Goal: Information Seeking & Learning: Learn about a topic

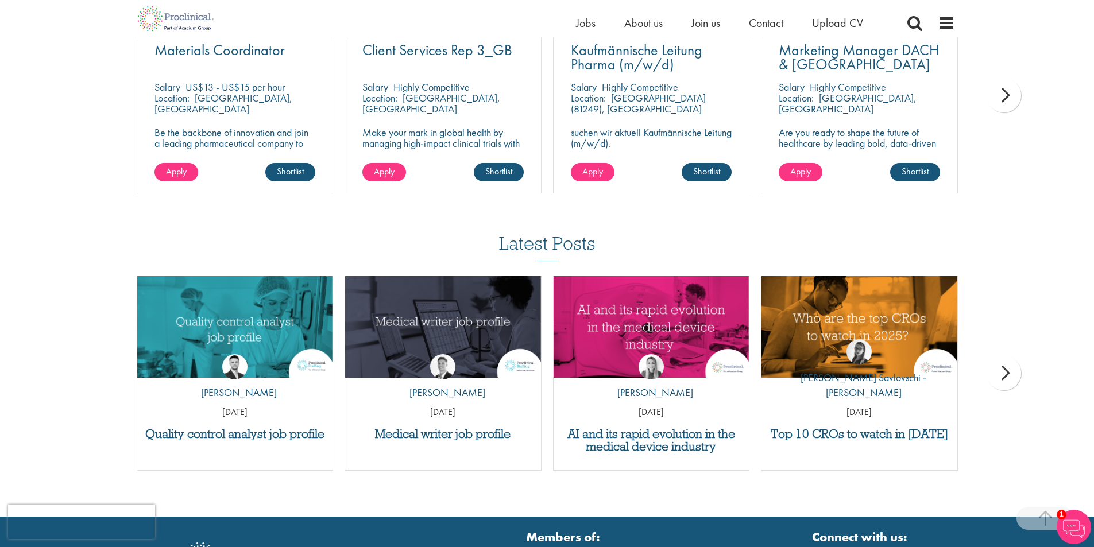
scroll to position [918, 0]
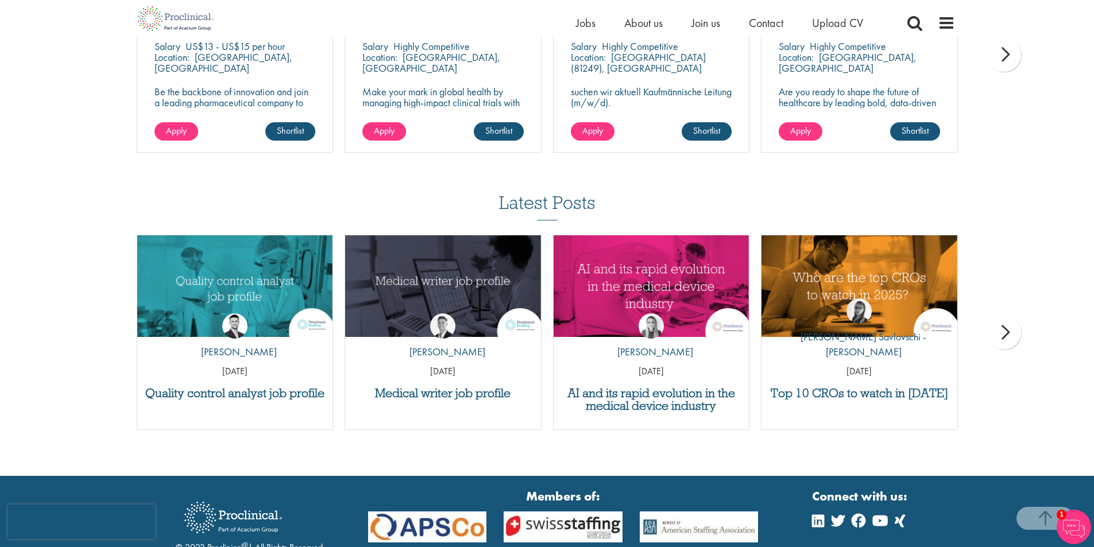
click at [1016, 331] on div "next" at bounding box center [1003, 332] width 34 height 34
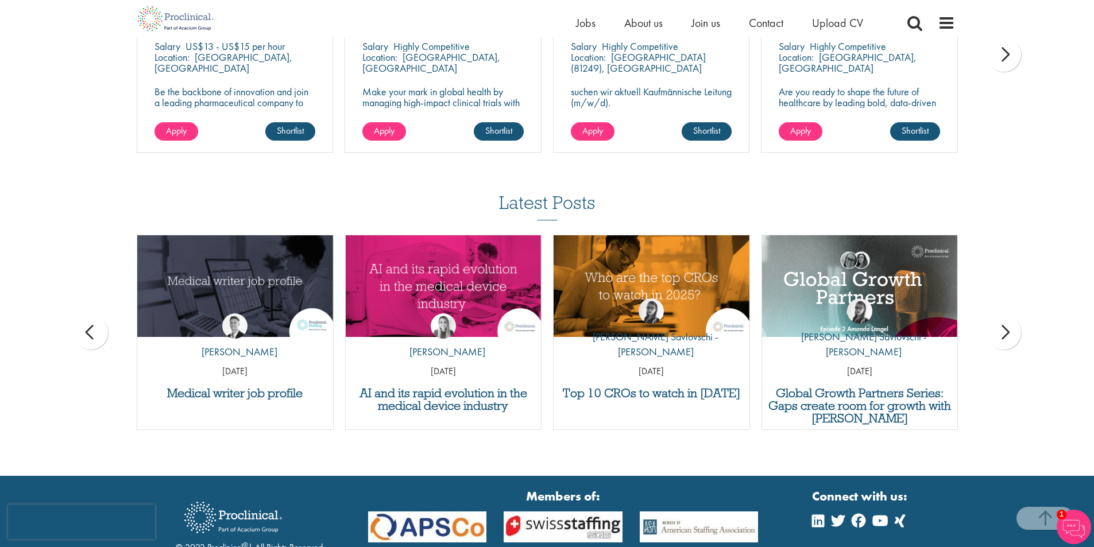
click at [1016, 331] on div "next" at bounding box center [1003, 332] width 34 height 34
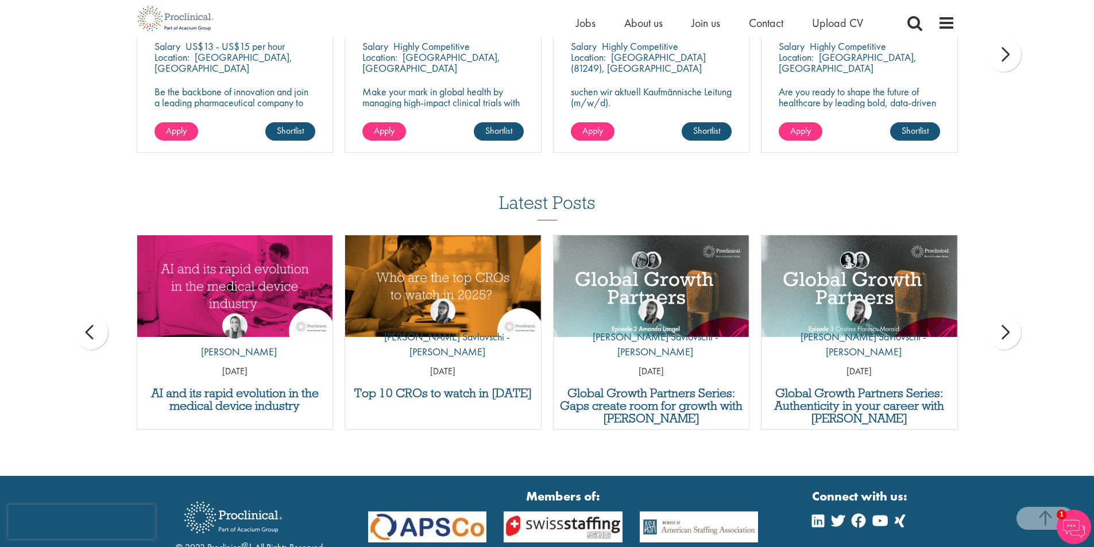
click at [1016, 331] on div "next" at bounding box center [1003, 332] width 34 height 34
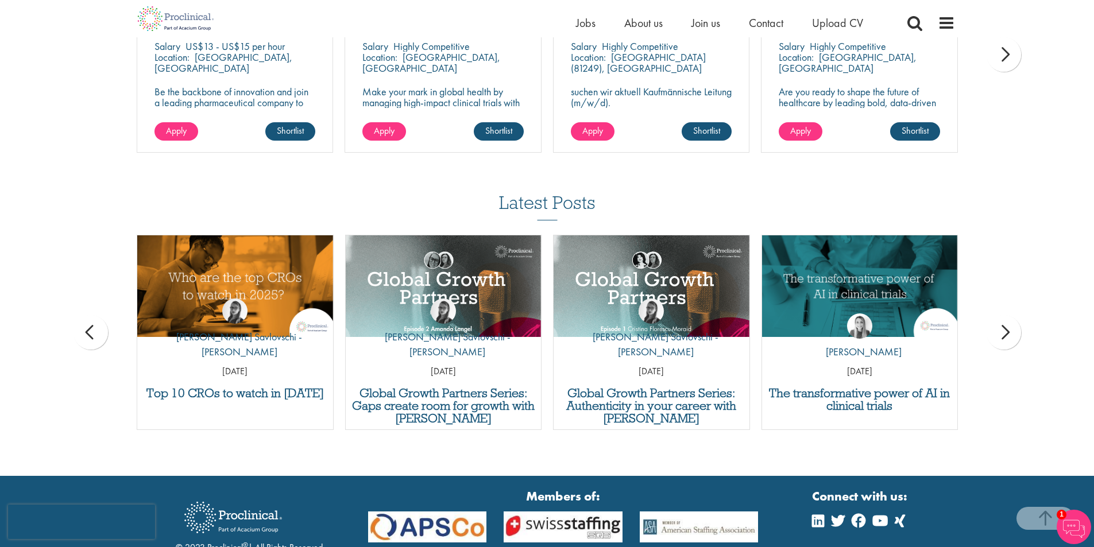
click at [1000, 59] on div "next" at bounding box center [1003, 54] width 34 height 34
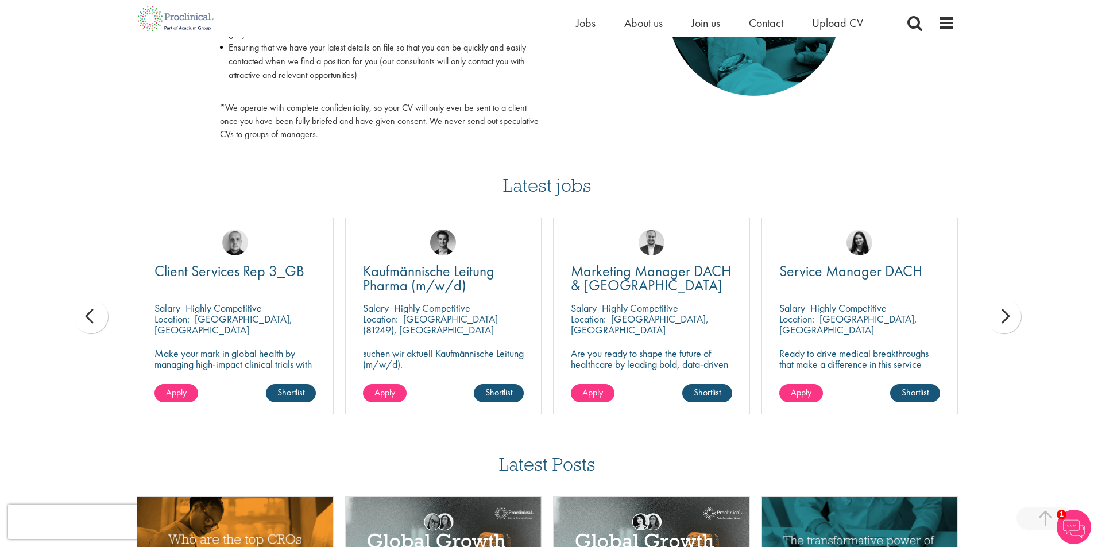
scroll to position [631, 0]
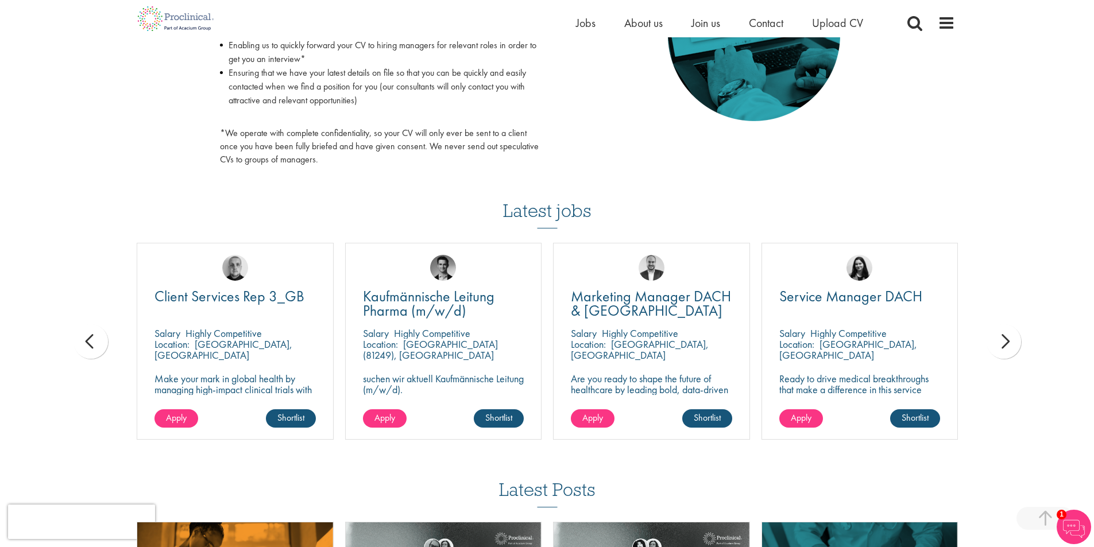
click at [1011, 339] on div "next" at bounding box center [1003, 341] width 34 height 34
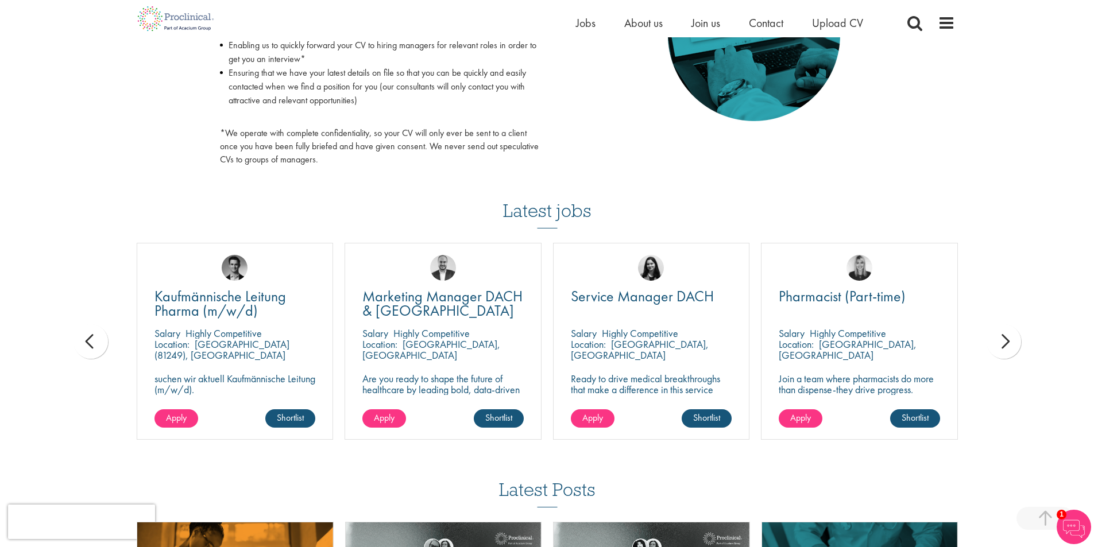
click at [1009, 339] on div "next" at bounding box center [1003, 341] width 34 height 34
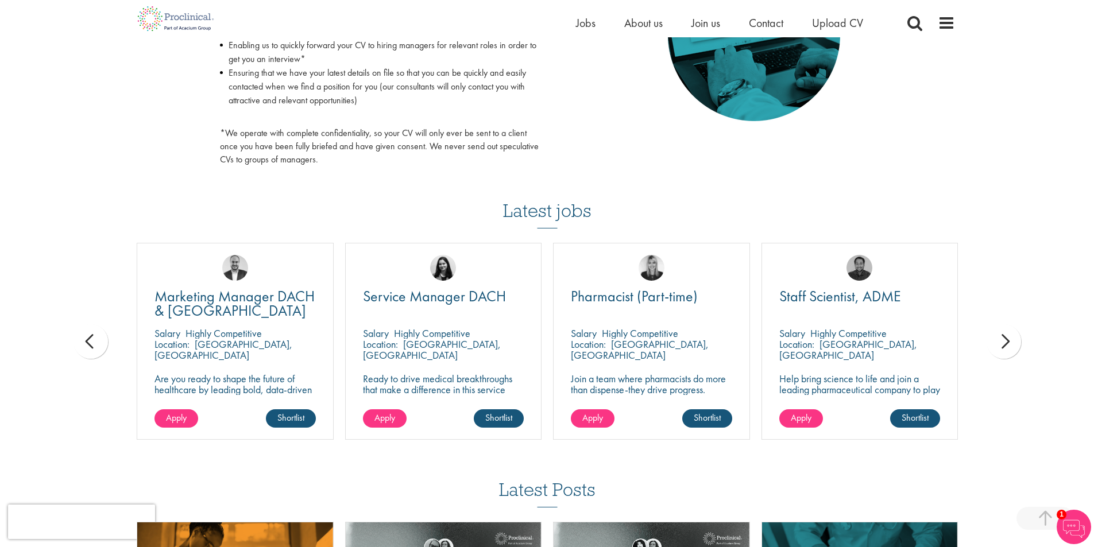
click at [1009, 339] on div "next" at bounding box center [1003, 341] width 34 height 34
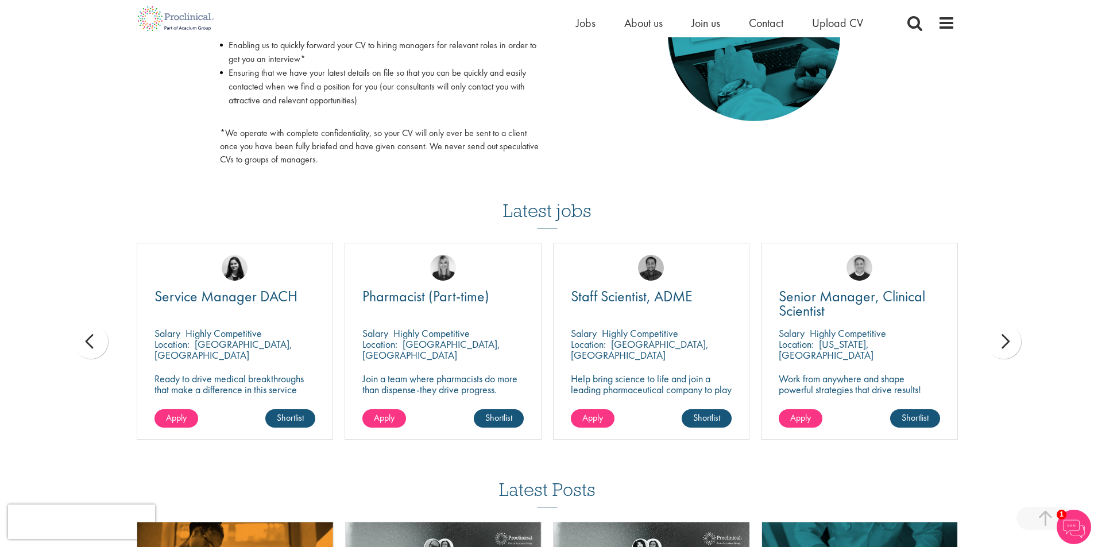
click at [1009, 339] on div "next" at bounding box center [1003, 341] width 34 height 34
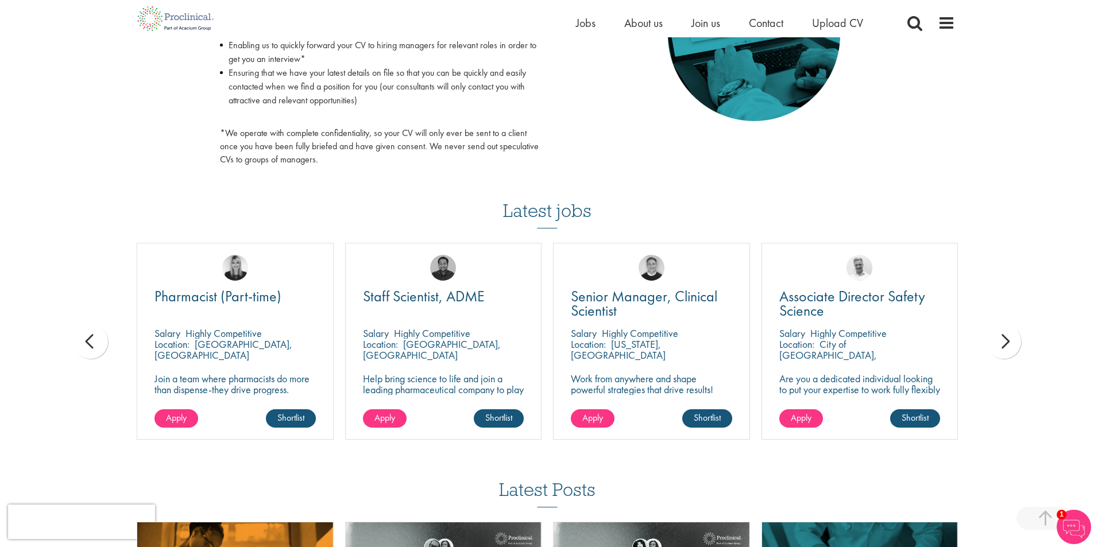
click at [1006, 339] on div "next" at bounding box center [1003, 341] width 34 height 34
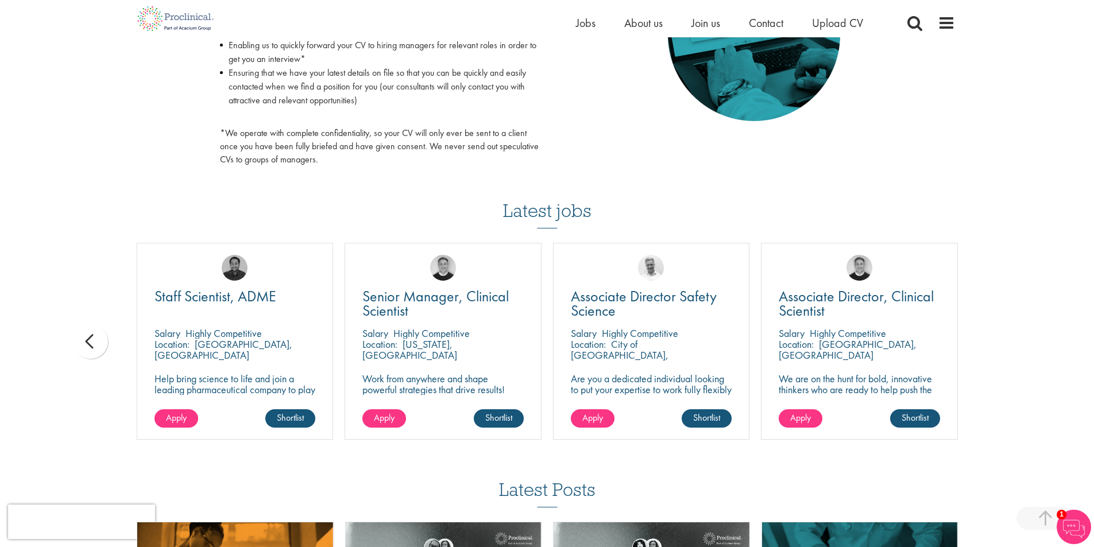
click at [1006, 339] on div "You are here: Home > Upload CV Upload CV Start getting matched with new jobs as…" at bounding box center [547, 66] width 1094 height 1394
click at [96, 330] on div "prev" at bounding box center [90, 341] width 34 height 34
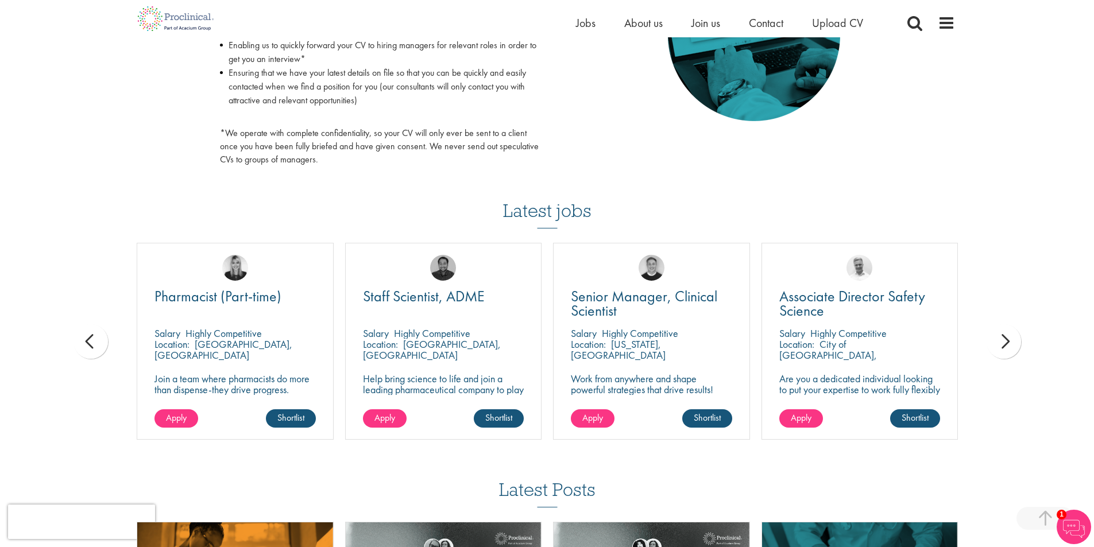
click at [96, 330] on div "prev" at bounding box center [90, 341] width 34 height 34
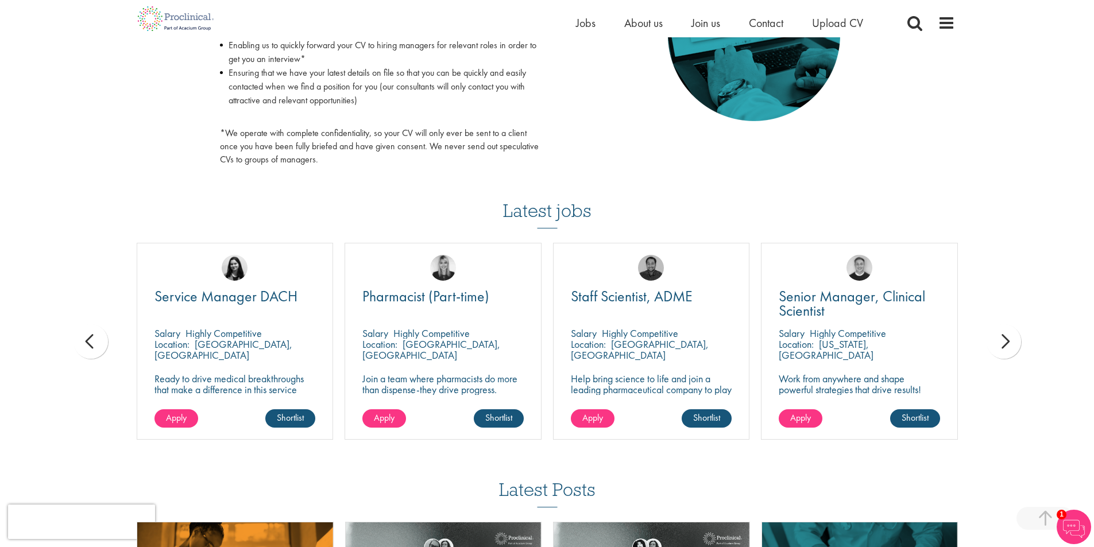
click at [96, 330] on div "prev" at bounding box center [90, 341] width 34 height 34
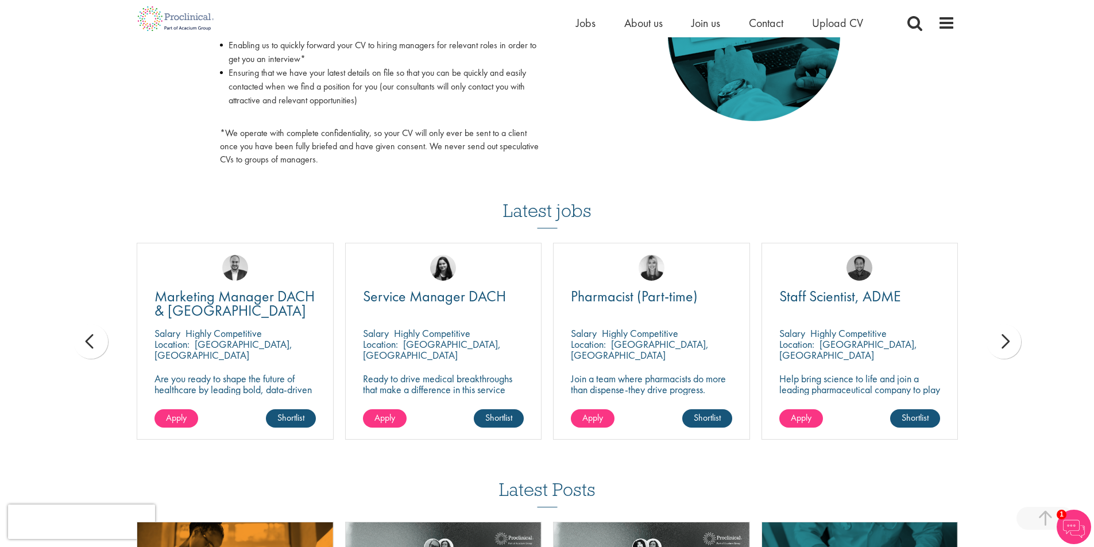
click at [96, 330] on div "prev" at bounding box center [90, 341] width 34 height 34
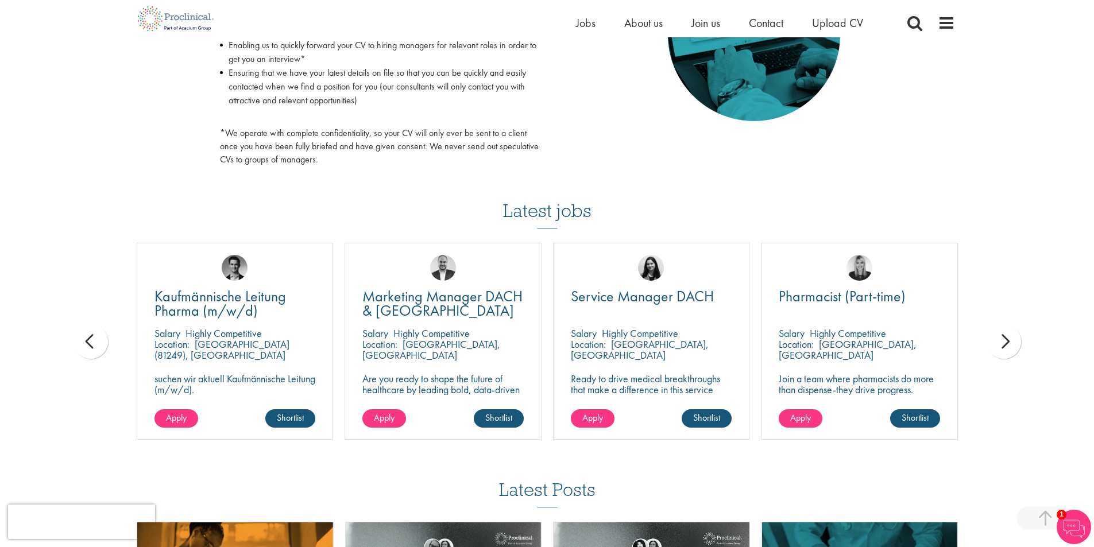
click at [91, 330] on div "prev" at bounding box center [90, 341] width 34 height 34
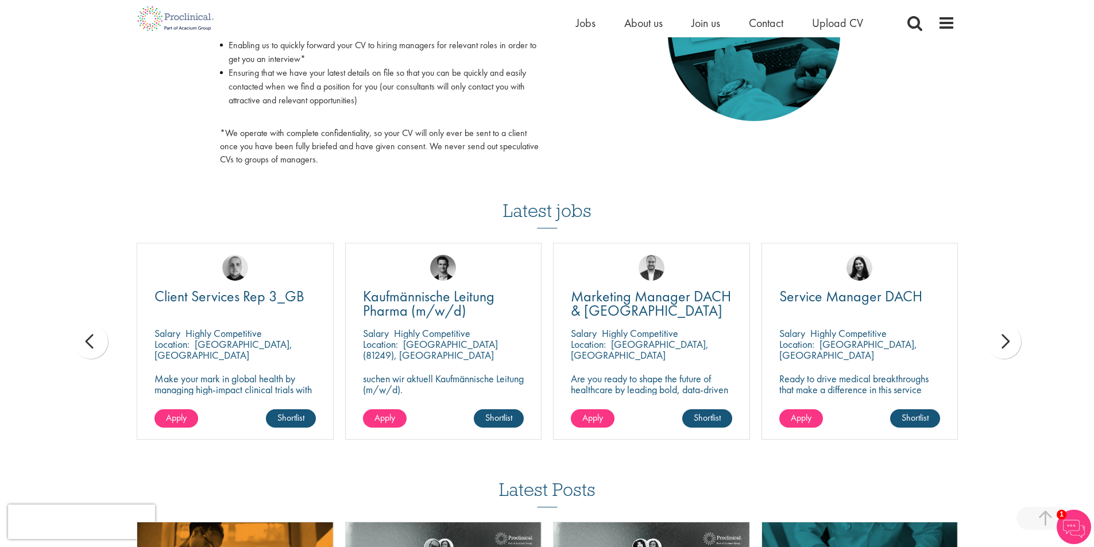
click at [91, 330] on div "prev" at bounding box center [90, 341] width 34 height 34
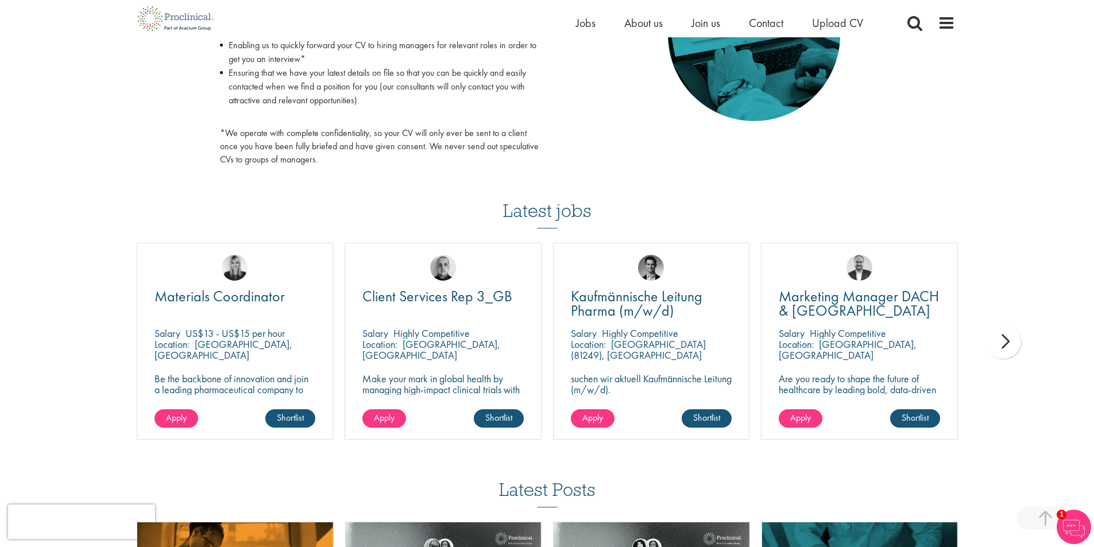
click at [91, 330] on div "You are here: Home > Upload CV Upload CV Start getting matched with new jobs as…" at bounding box center [547, 66] width 1094 height 1394
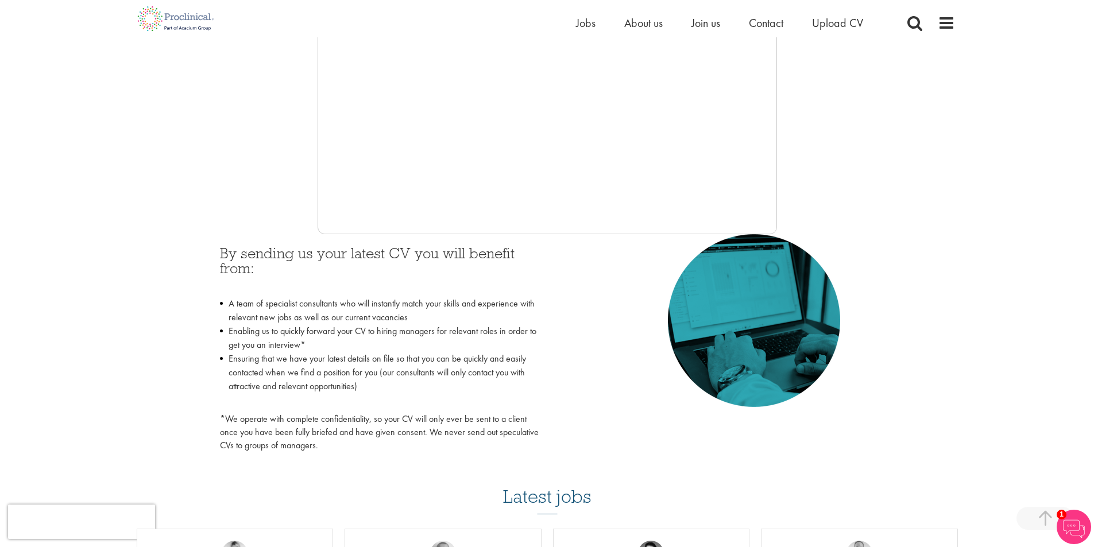
scroll to position [344, 0]
click at [583, 20] on span "Jobs" at bounding box center [586, 22] width 20 height 15
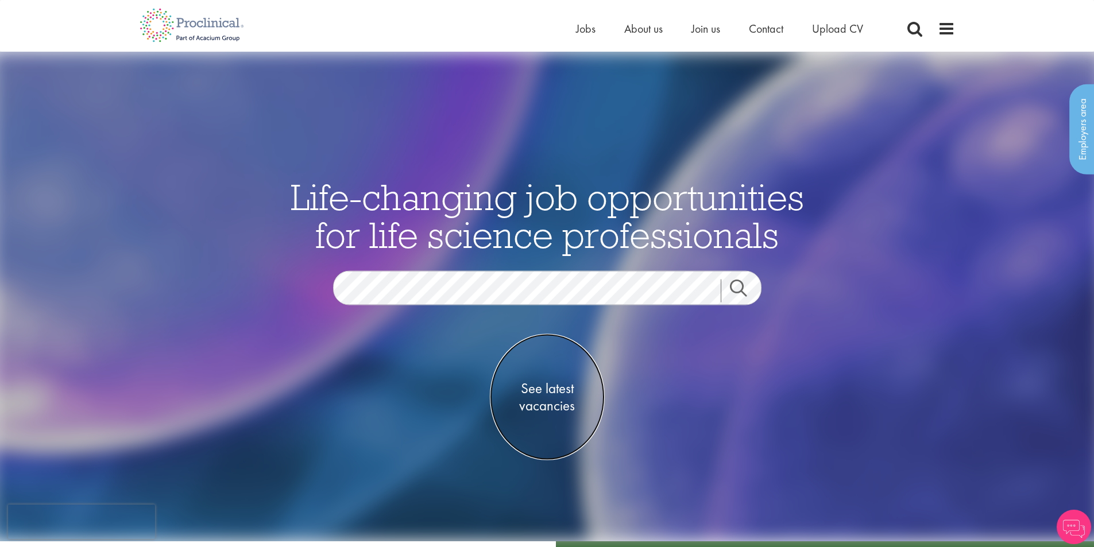
click at [553, 397] on span "See latest vacancies" at bounding box center [547, 397] width 115 height 34
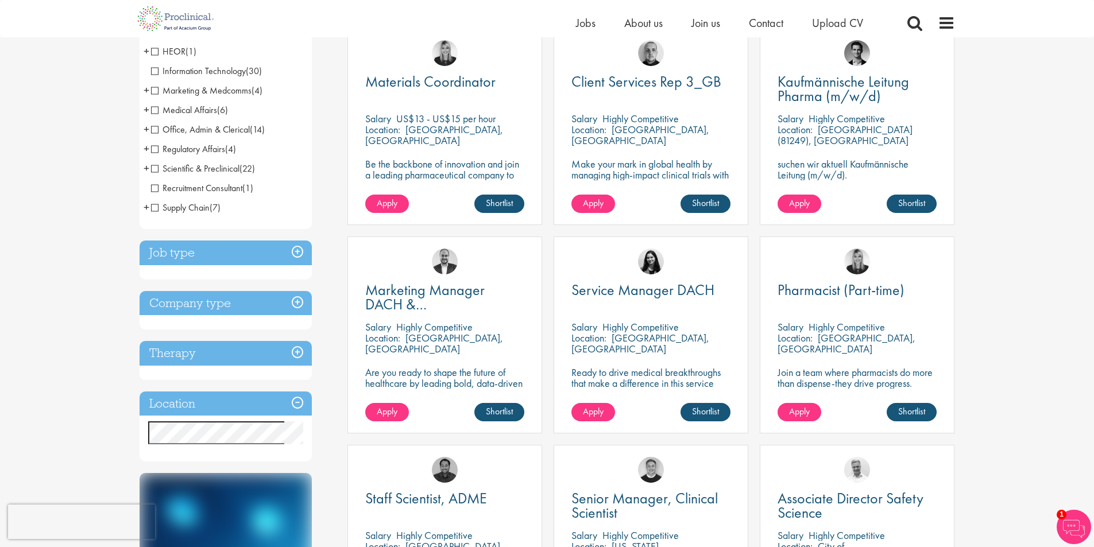
scroll to position [57, 0]
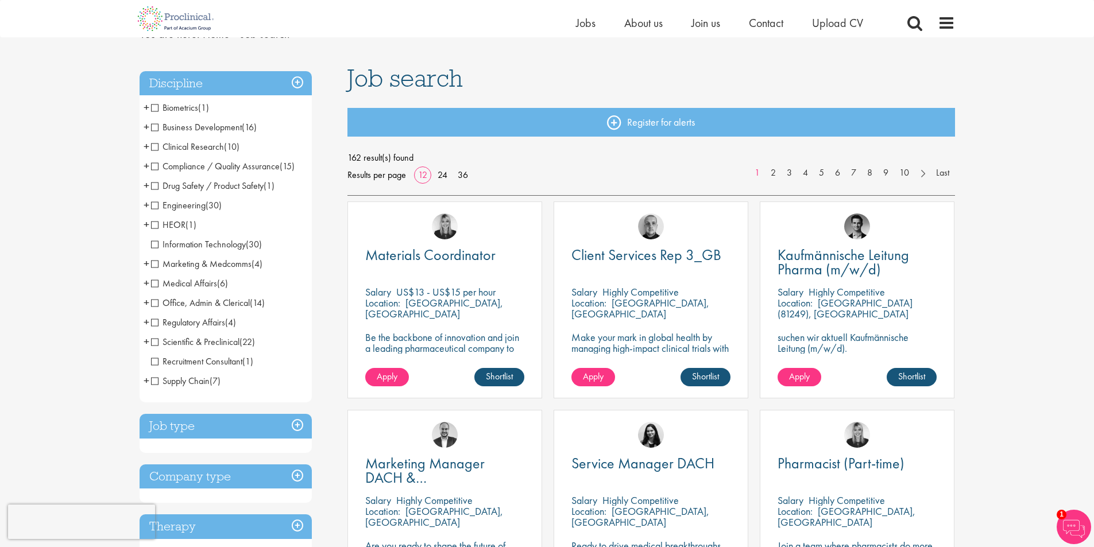
click at [156, 210] on span "Engineering" at bounding box center [178, 205] width 55 height 12
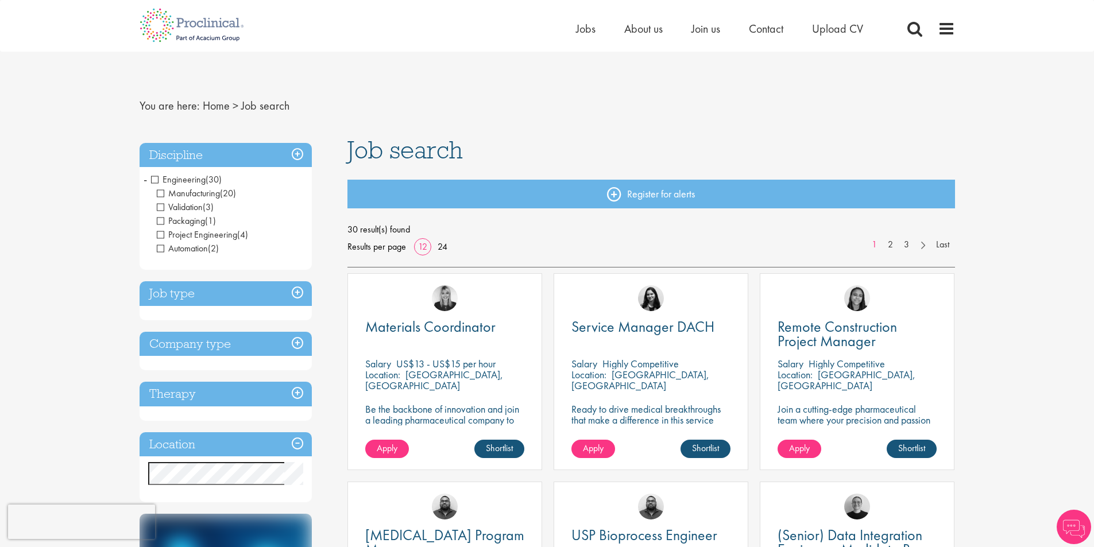
click at [301, 153] on h3 "Discipline" at bounding box center [225, 155] width 172 height 25
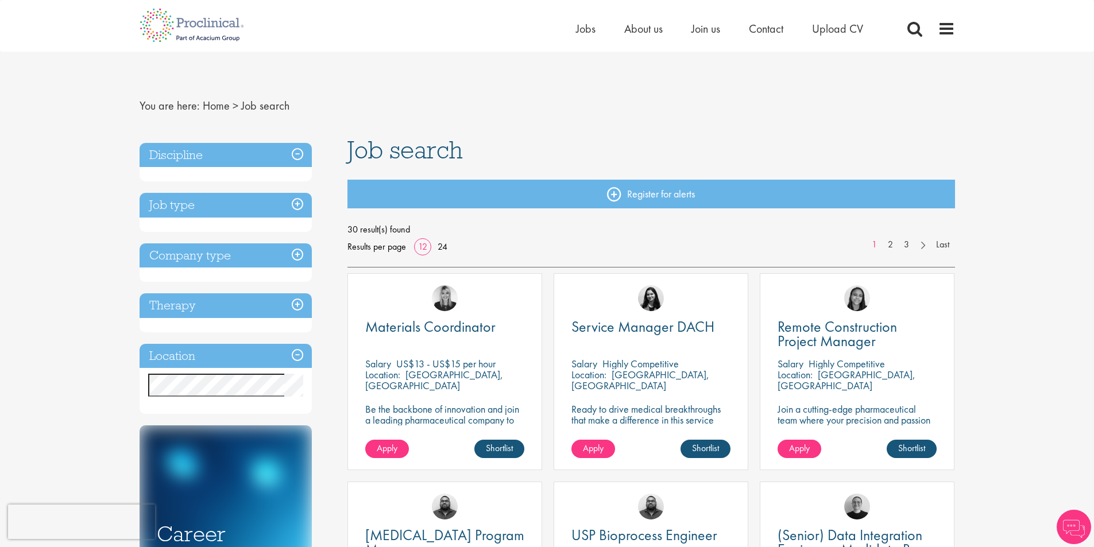
click at [301, 153] on h3 "Discipline" at bounding box center [225, 155] width 172 height 25
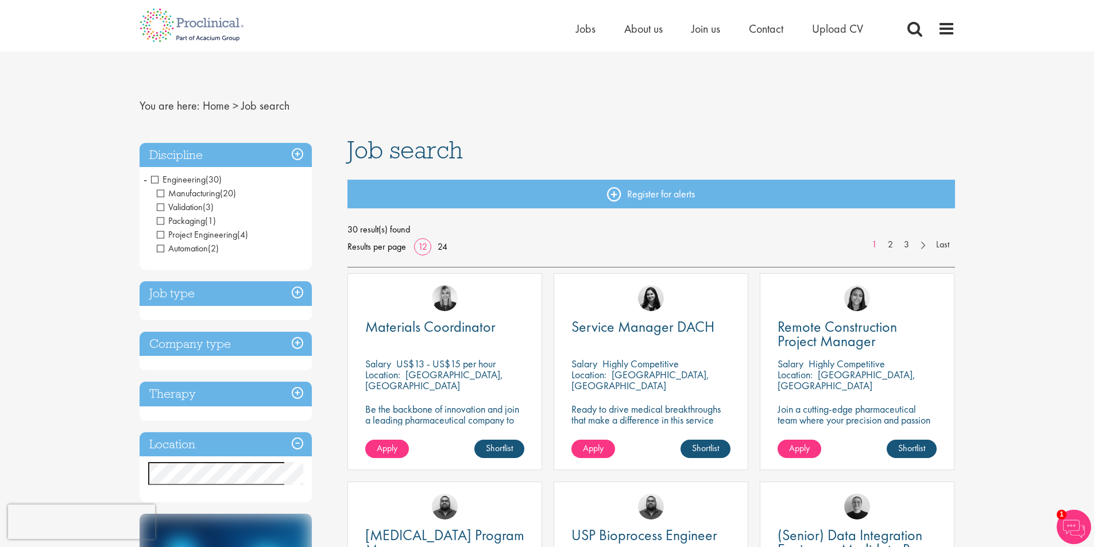
click at [148, 181] on li "Engineering (30) - + Manufacturing (20) Validation (3) Packaging (1) Project En…" at bounding box center [225, 214] width 172 height 88
click at [153, 177] on span "Engineering" at bounding box center [178, 179] width 55 height 12
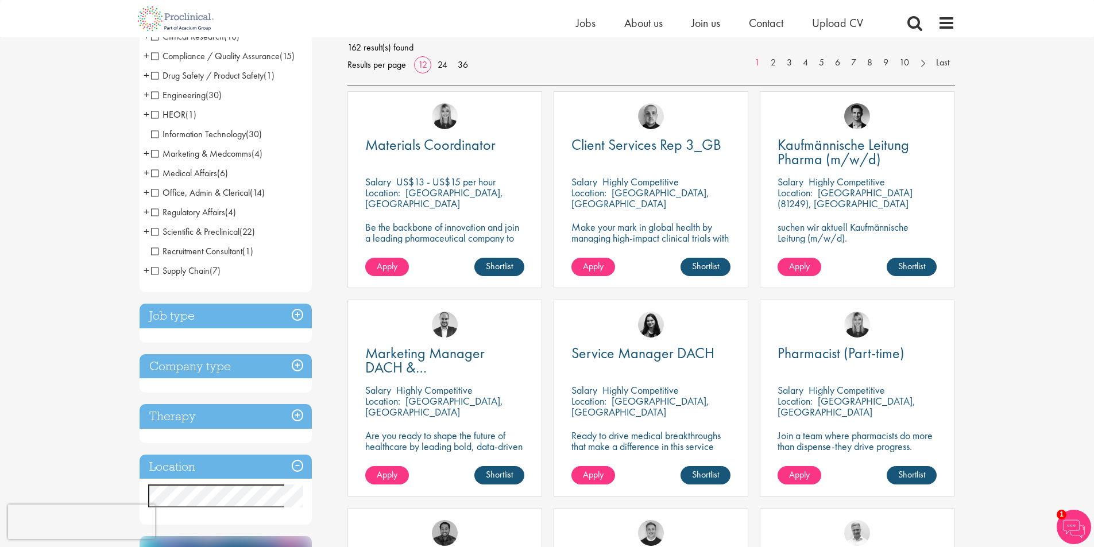
scroll to position [172, 0]
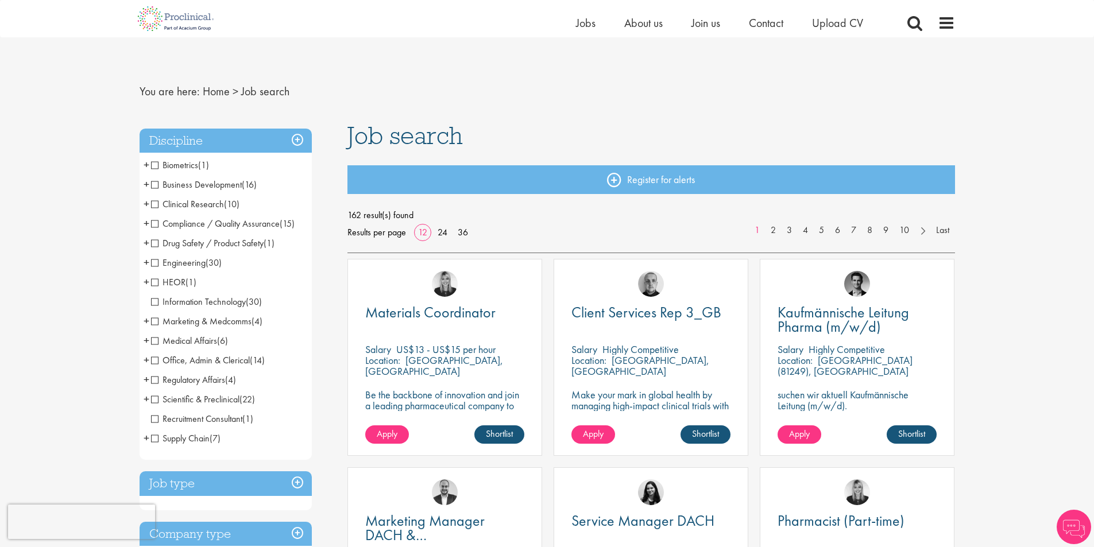
scroll to position [344, 0]
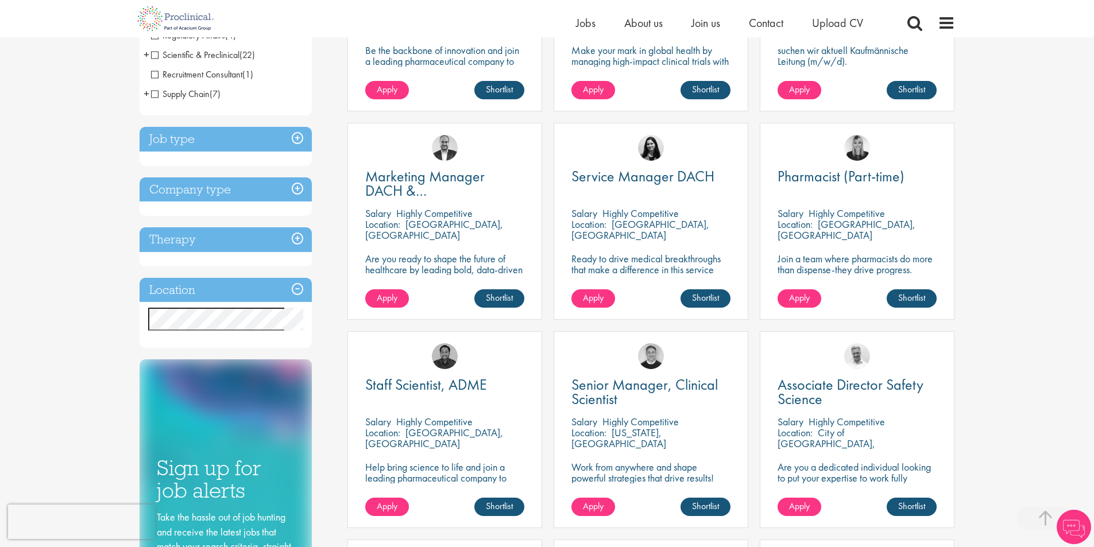
click at [294, 290] on h3 "Location" at bounding box center [225, 290] width 172 height 25
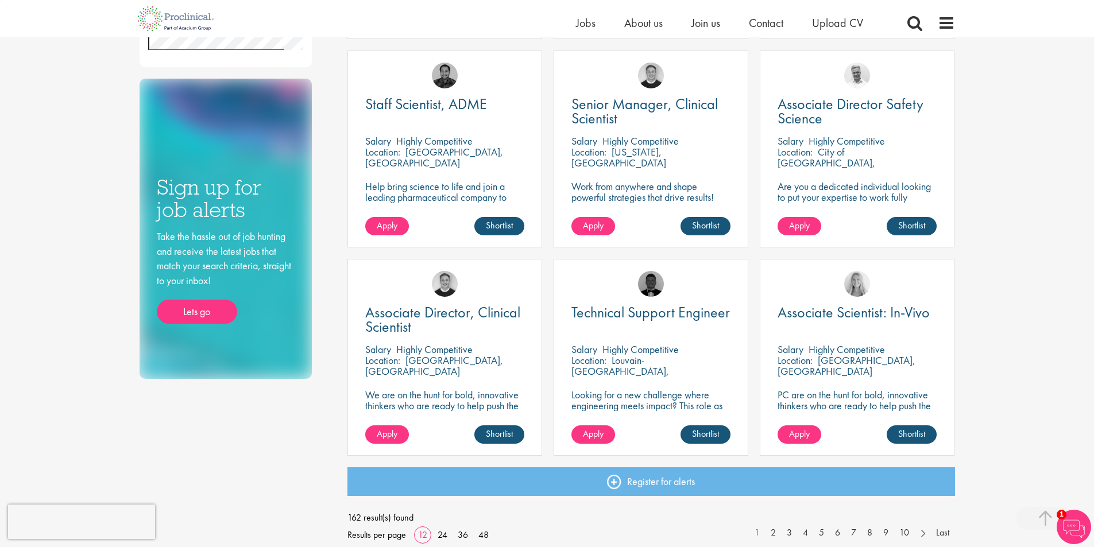
scroll to position [631, 0]
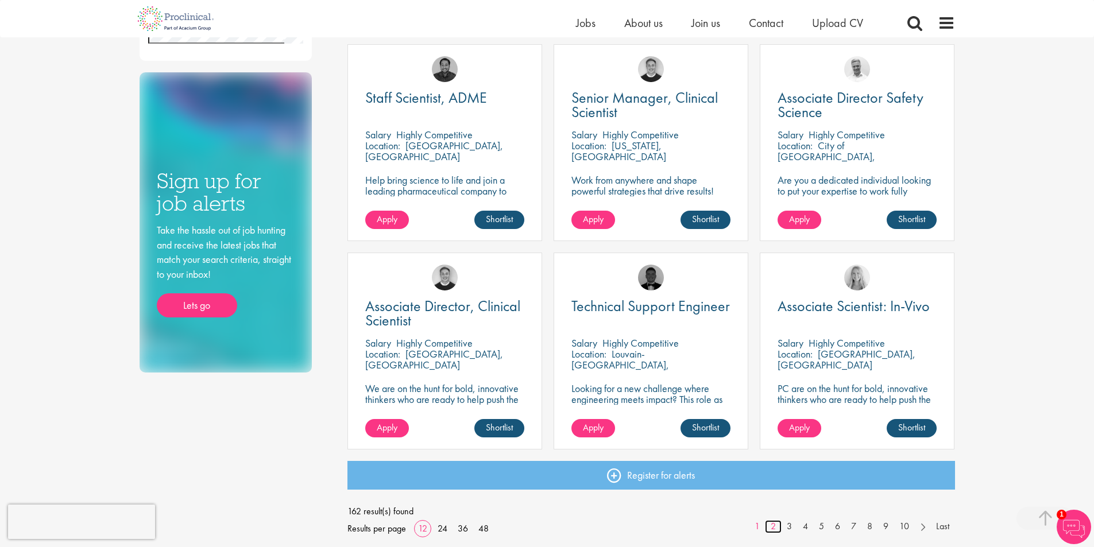
click at [773, 524] on link "2" at bounding box center [773, 526] width 17 height 13
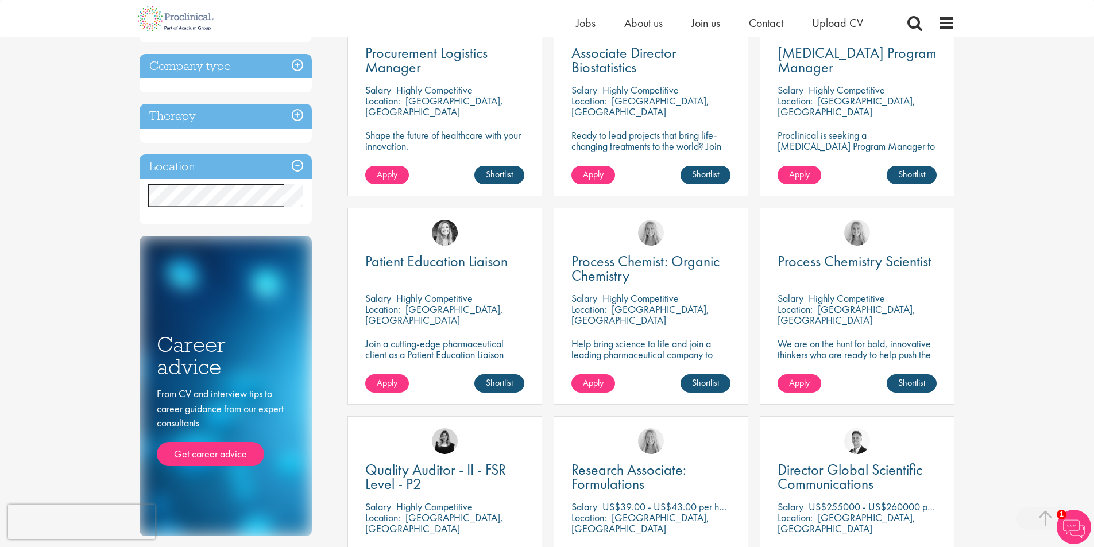
scroll to position [631, 0]
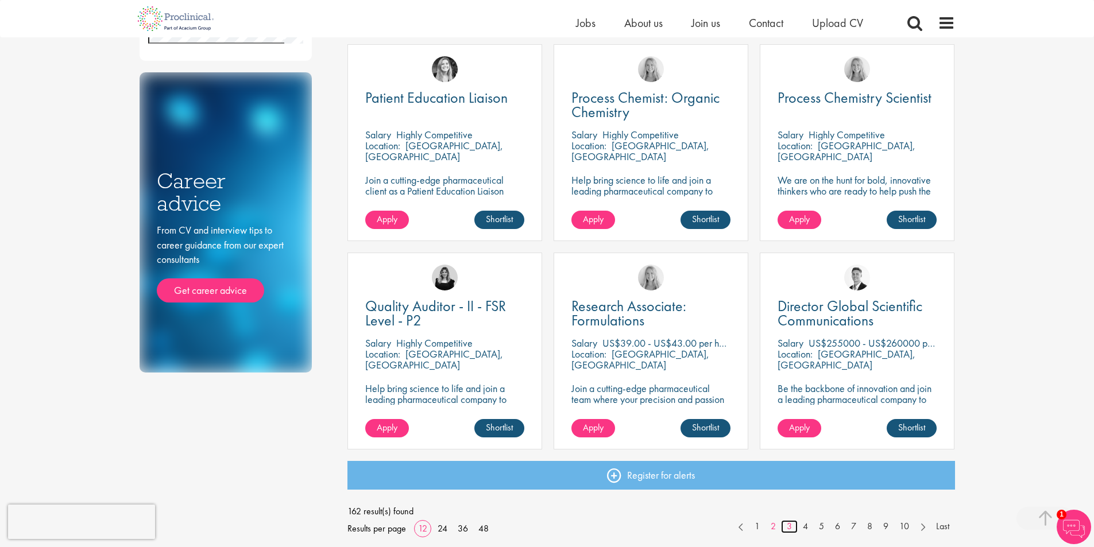
click at [789, 521] on link "3" at bounding box center [789, 526] width 17 height 13
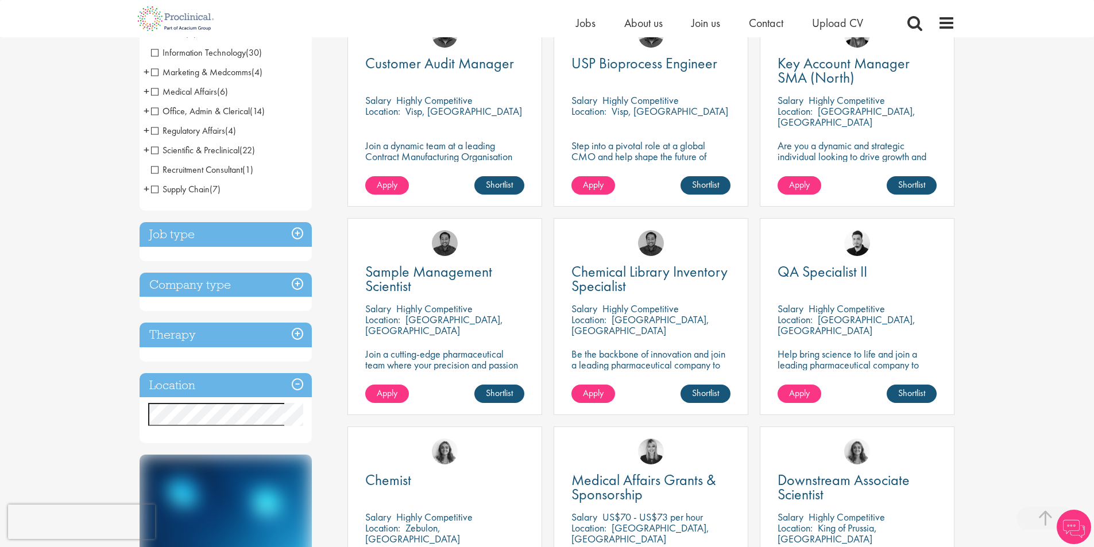
scroll to position [172, 0]
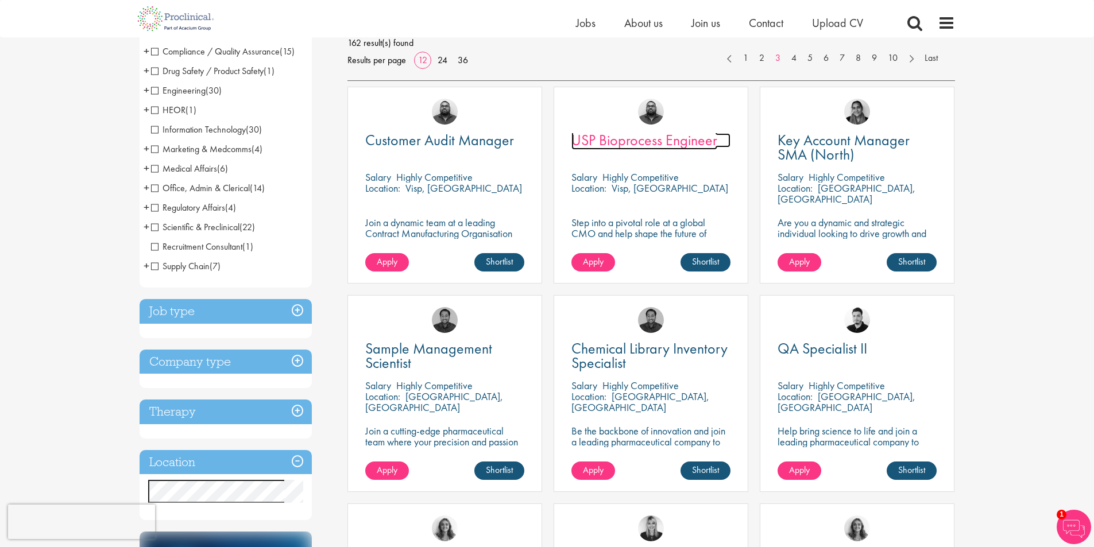
click at [646, 137] on span "USP Bioprocess Engineer" at bounding box center [644, 140] width 146 height 20
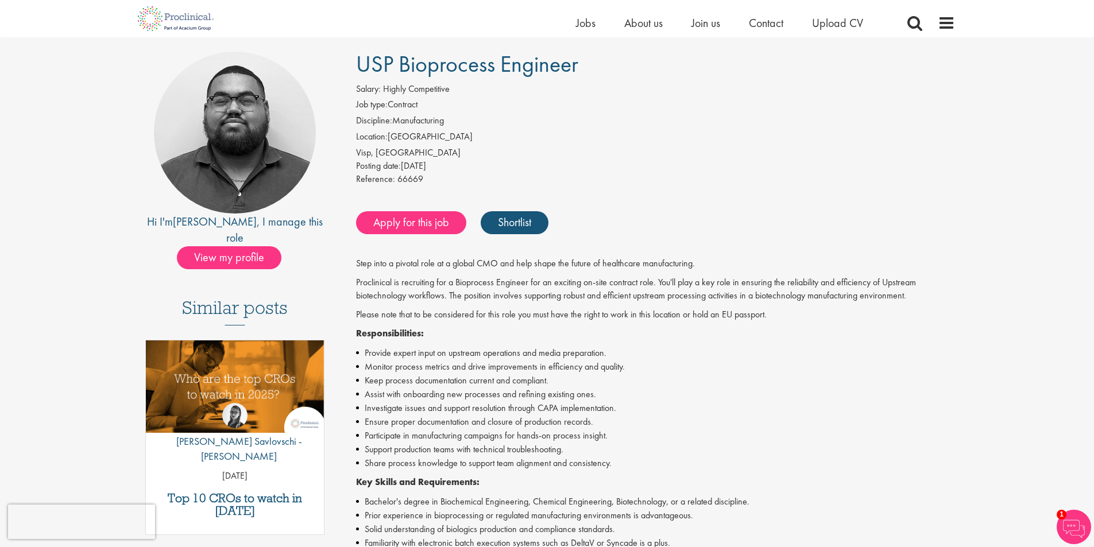
scroll to position [57, 0]
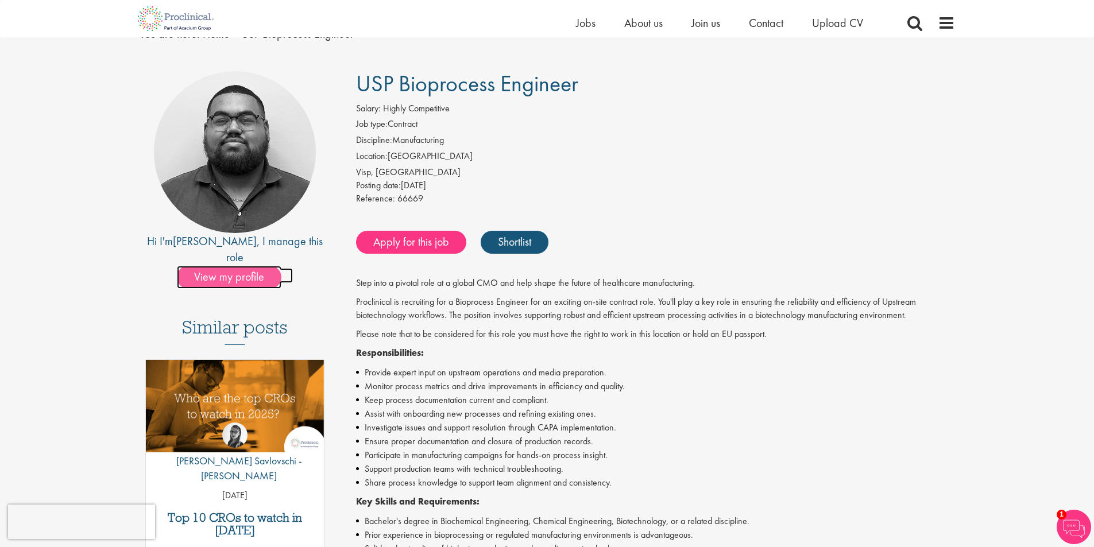
click at [247, 266] on span "View my profile" at bounding box center [229, 277] width 104 height 23
click at [534, 246] on link "Shortlist" at bounding box center [514, 242] width 68 height 23
click at [541, 253] on link "Shortlisted" at bounding box center [520, 242] width 80 height 23
click at [491, 239] on link "Shortlist" at bounding box center [514, 242] width 68 height 23
click at [526, 237] on link "Shortlisted" at bounding box center [520, 242] width 80 height 23
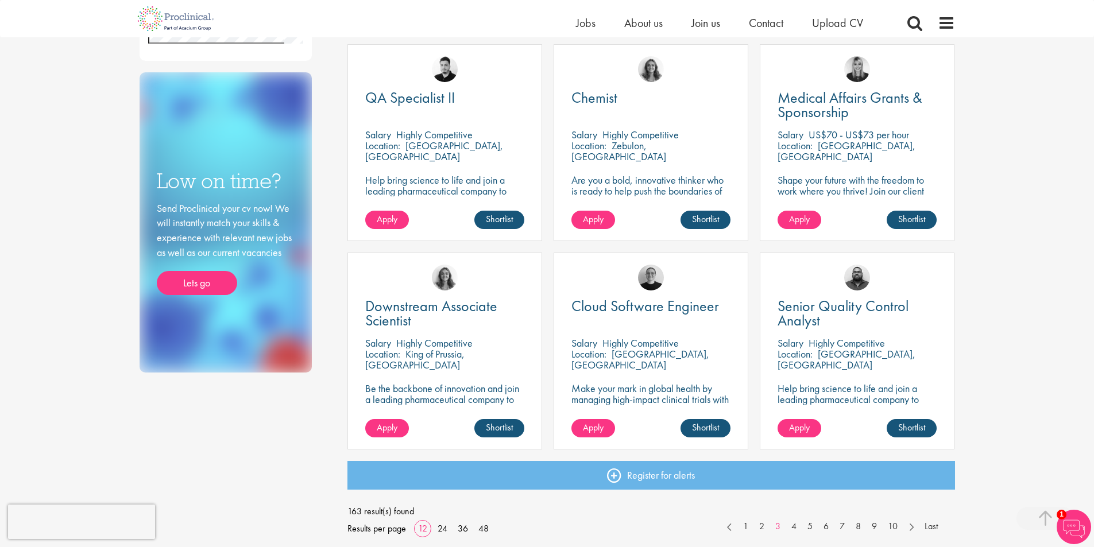
scroll to position [344, 0]
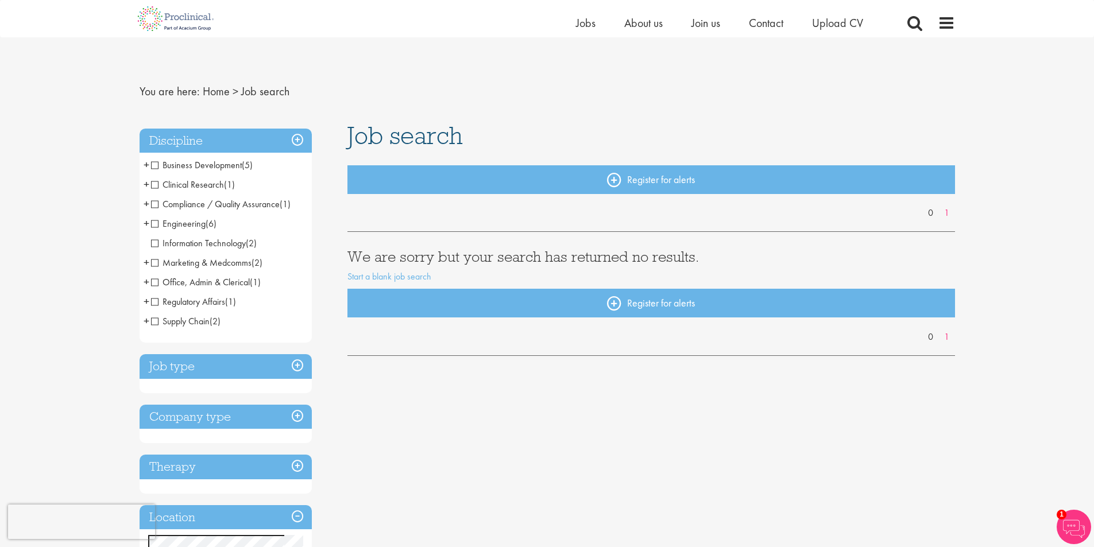
scroll to position [287, 0]
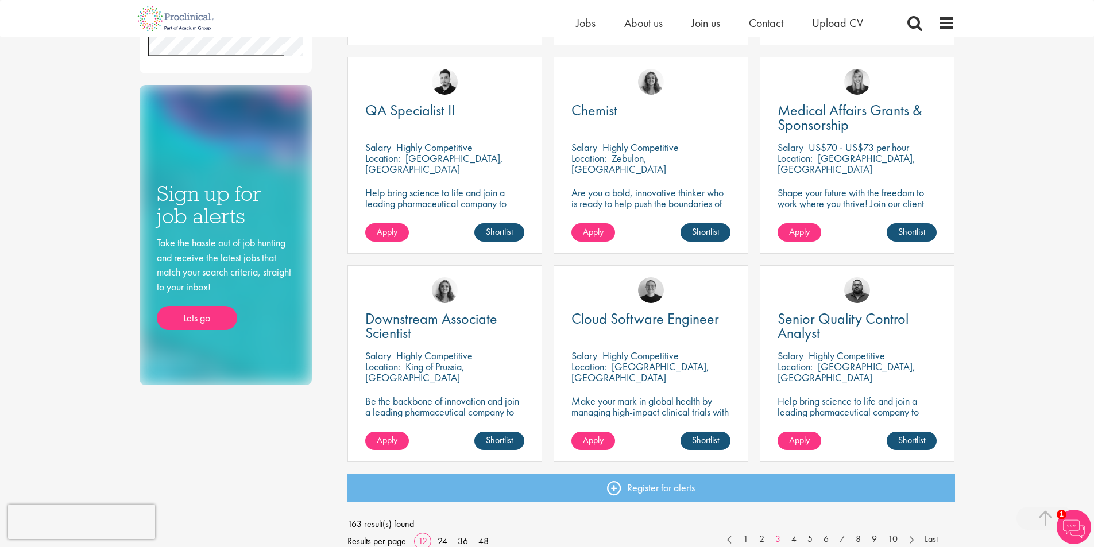
scroll to position [689, 0]
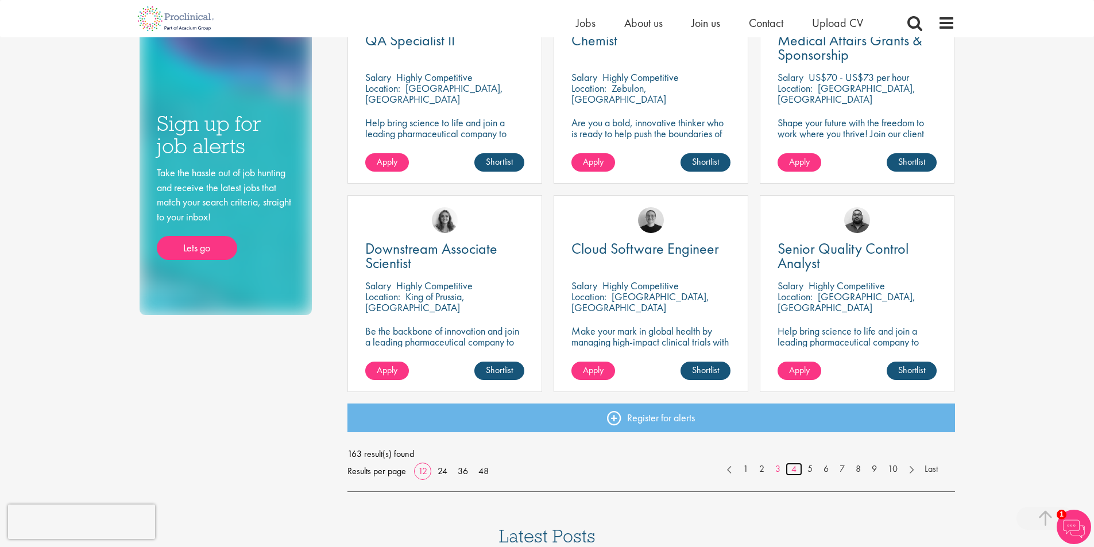
click at [794, 470] on link "4" at bounding box center [793, 469] width 17 height 13
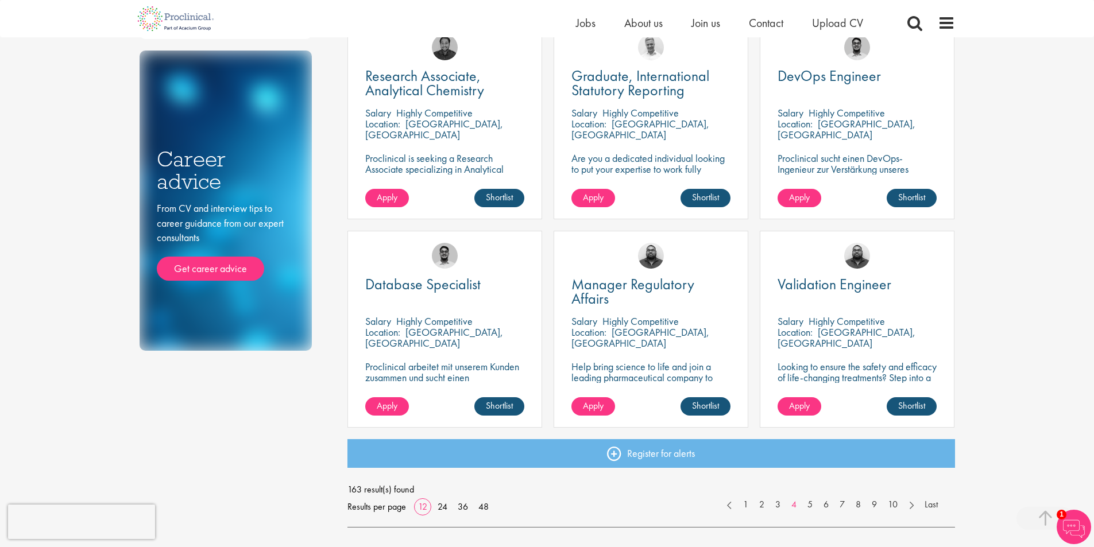
scroll to position [689, 0]
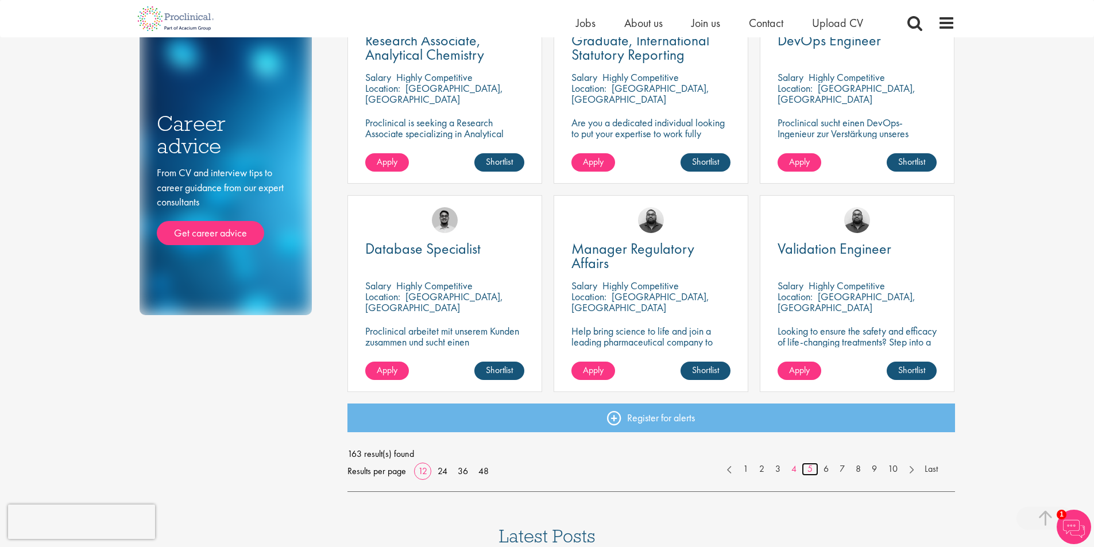
click at [804, 468] on link "5" at bounding box center [809, 469] width 17 height 13
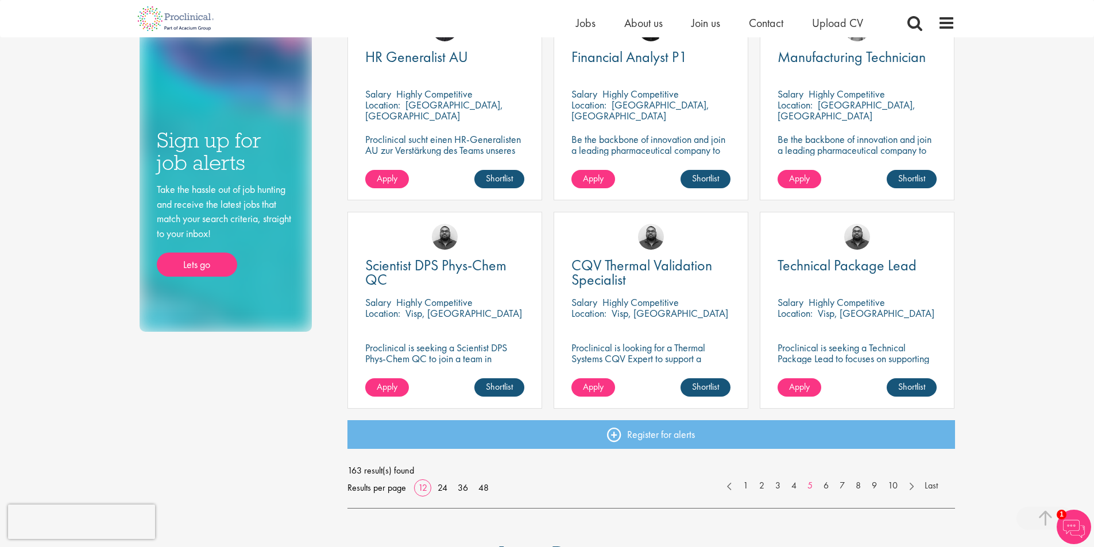
scroll to position [689, 0]
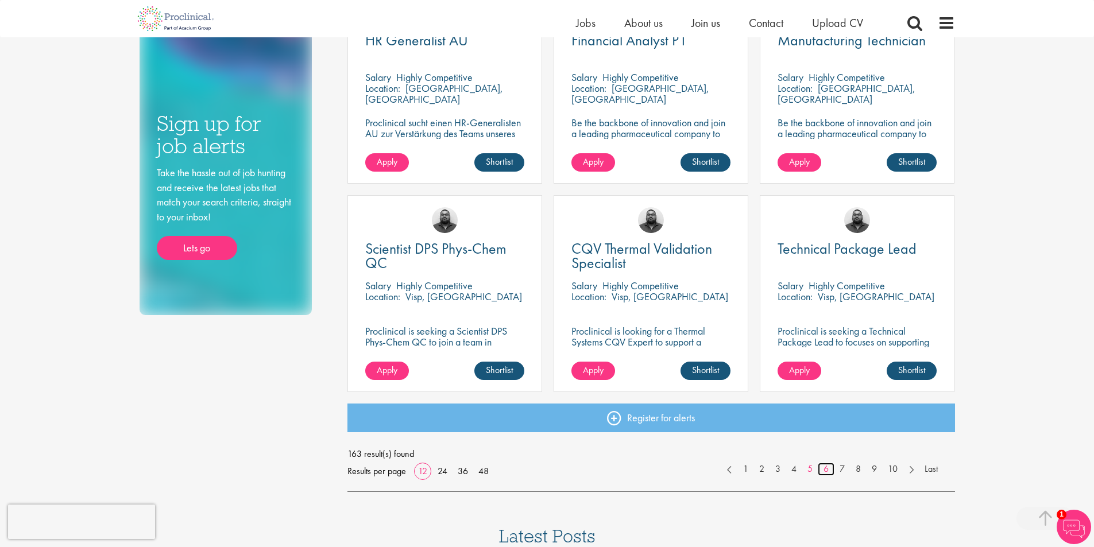
click at [820, 472] on link "6" at bounding box center [825, 469] width 17 height 13
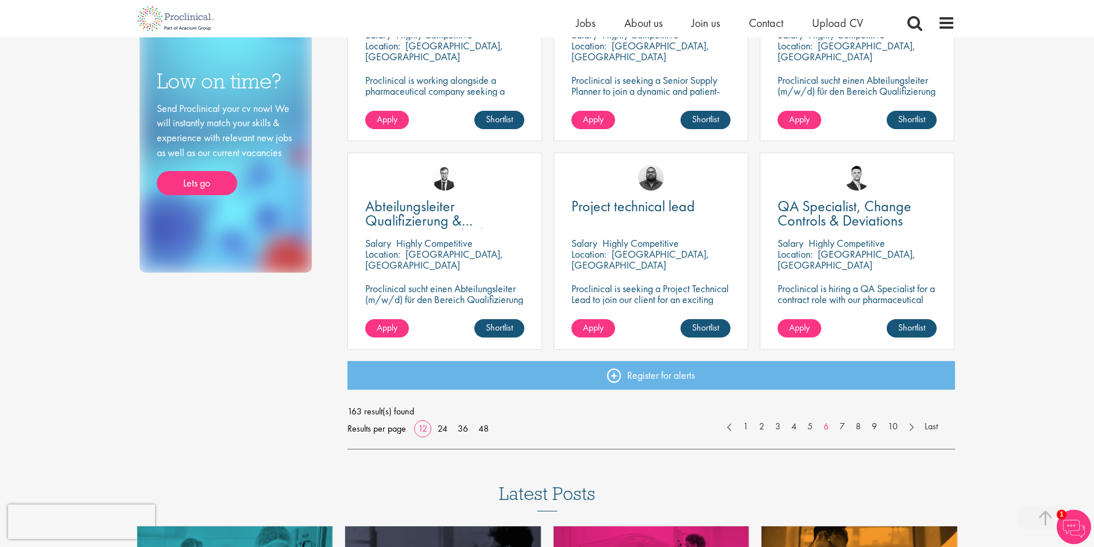
scroll to position [804, 0]
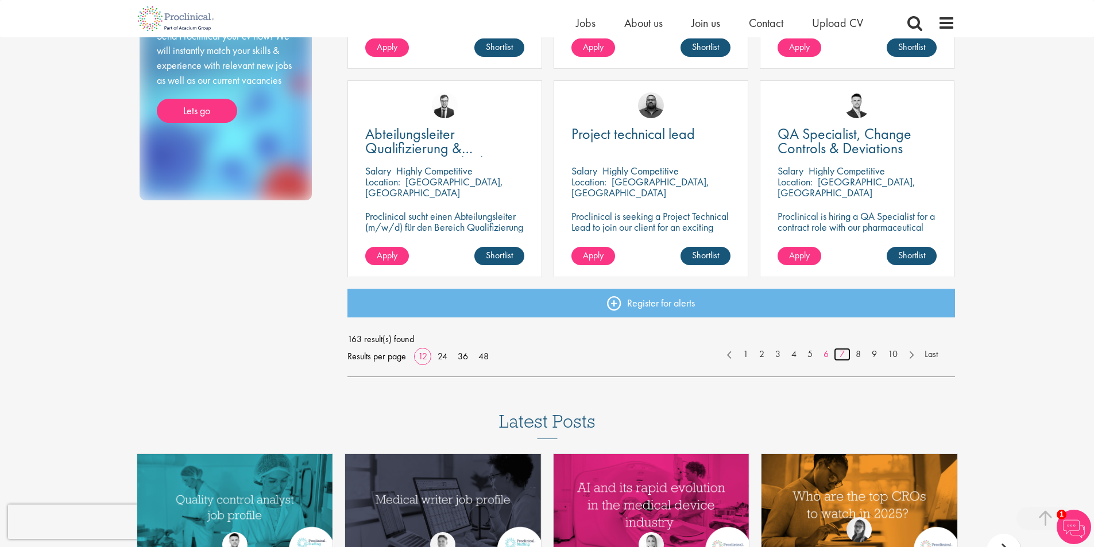
click at [839, 348] on link "7" at bounding box center [842, 354] width 17 height 13
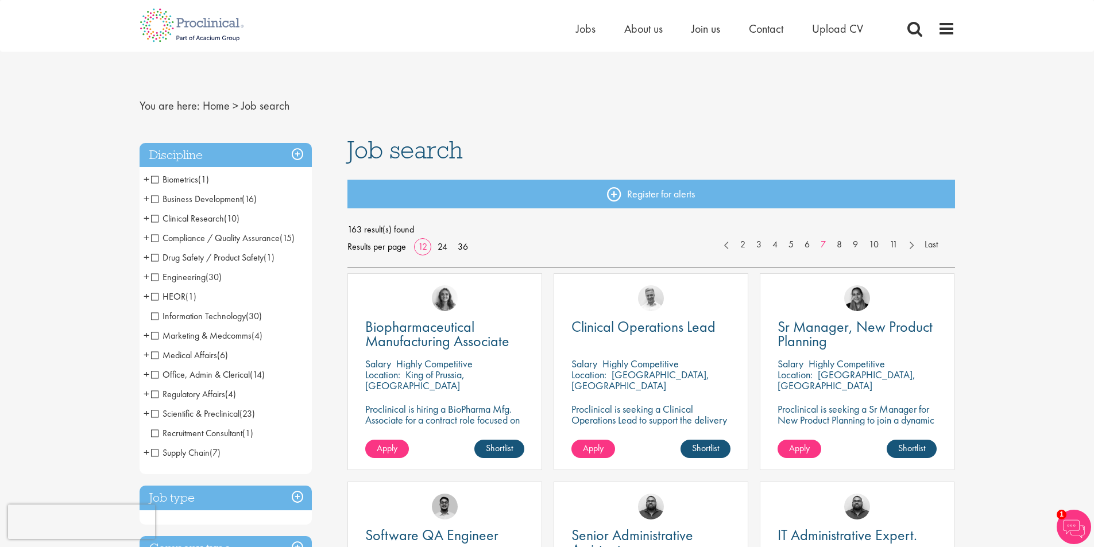
click at [887, 318] on div "Sr Manager, New Product Planning Salary Highly Competitive Location: Munich, De…" at bounding box center [856, 371] width 195 height 197
click at [892, 332] on span "Sr Manager, New Product Planning" at bounding box center [854, 334] width 155 height 34
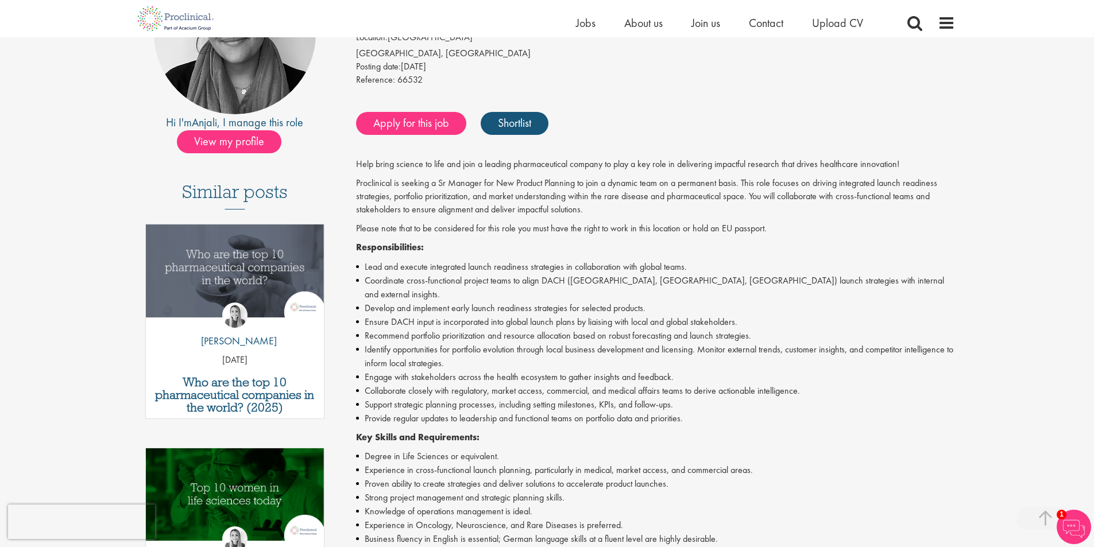
scroll to position [172, 0]
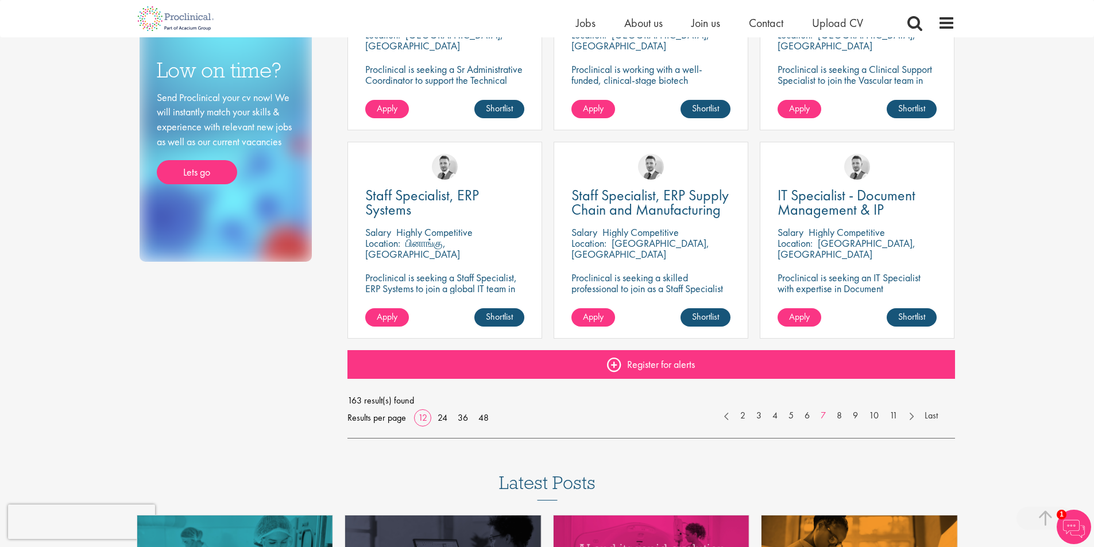
scroll to position [746, 0]
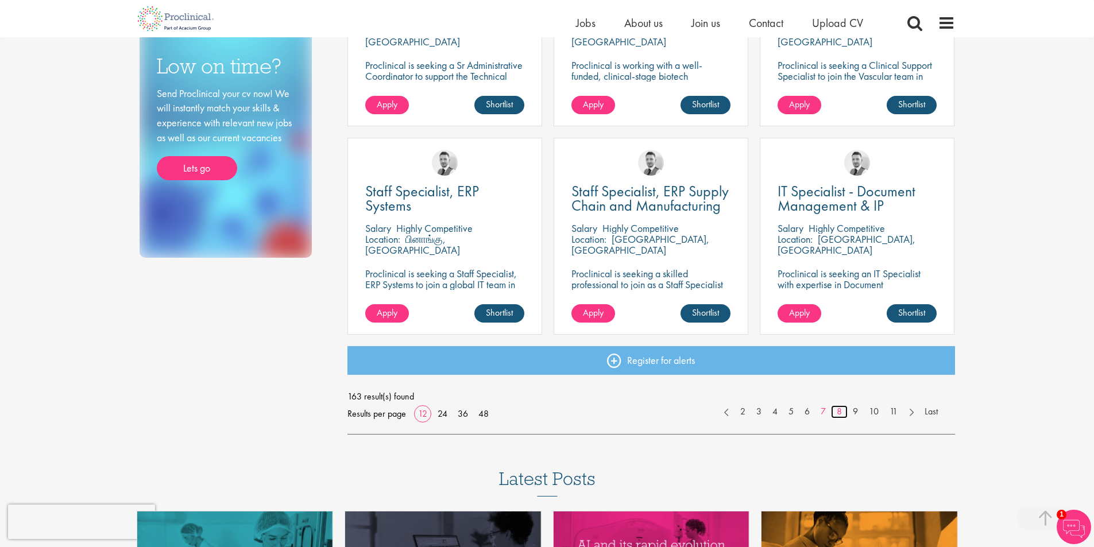
click at [840, 410] on link "8" at bounding box center [839, 411] width 17 height 13
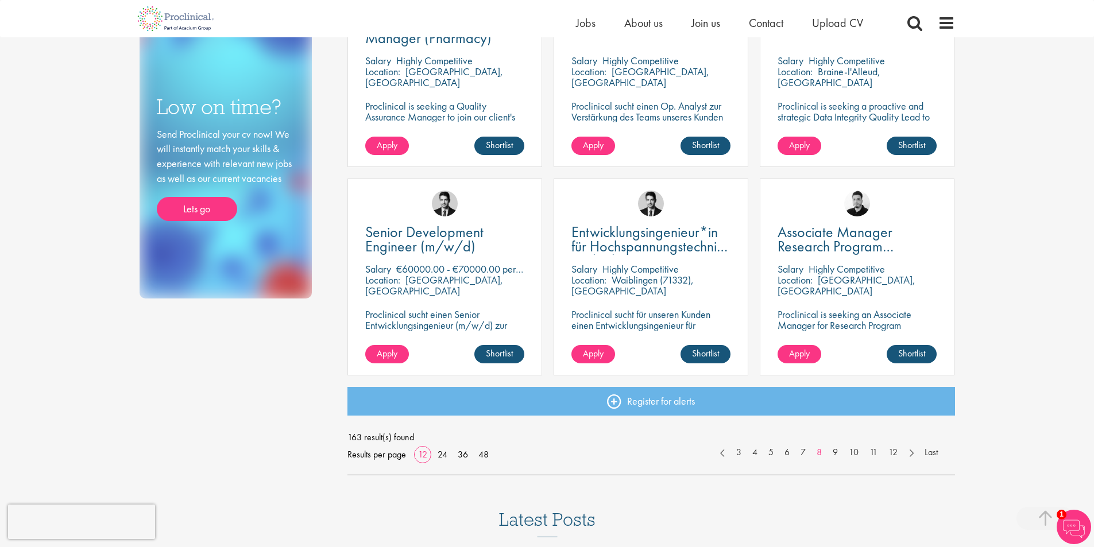
scroll to position [746, 0]
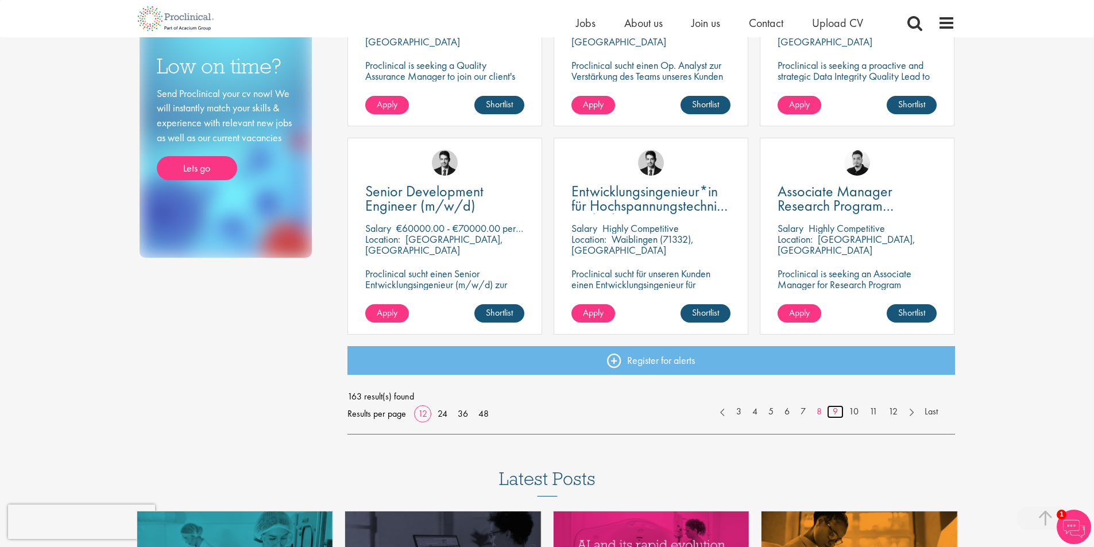
click at [832, 415] on link "9" at bounding box center [835, 411] width 17 height 13
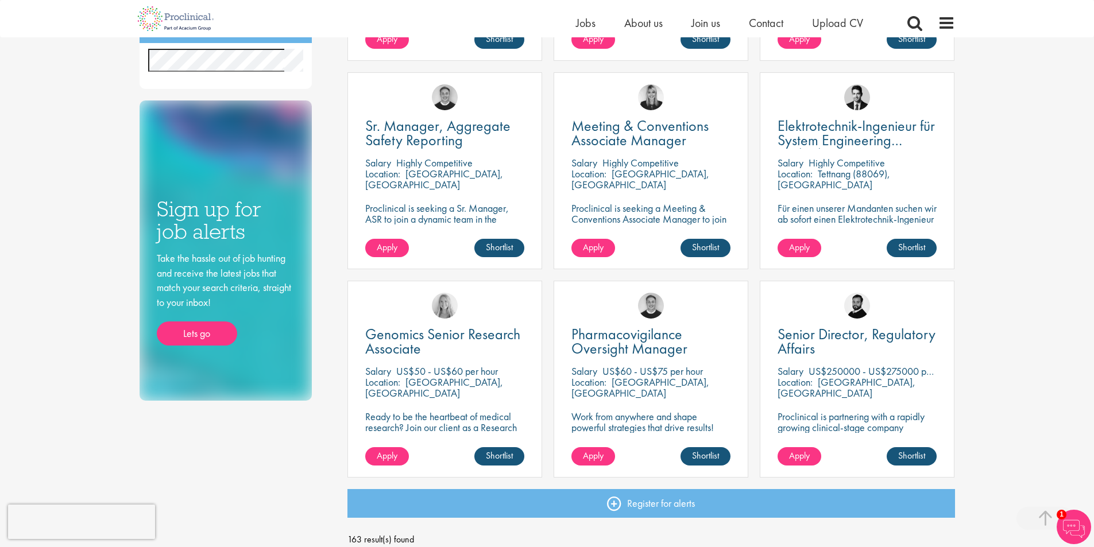
scroll to position [689, 0]
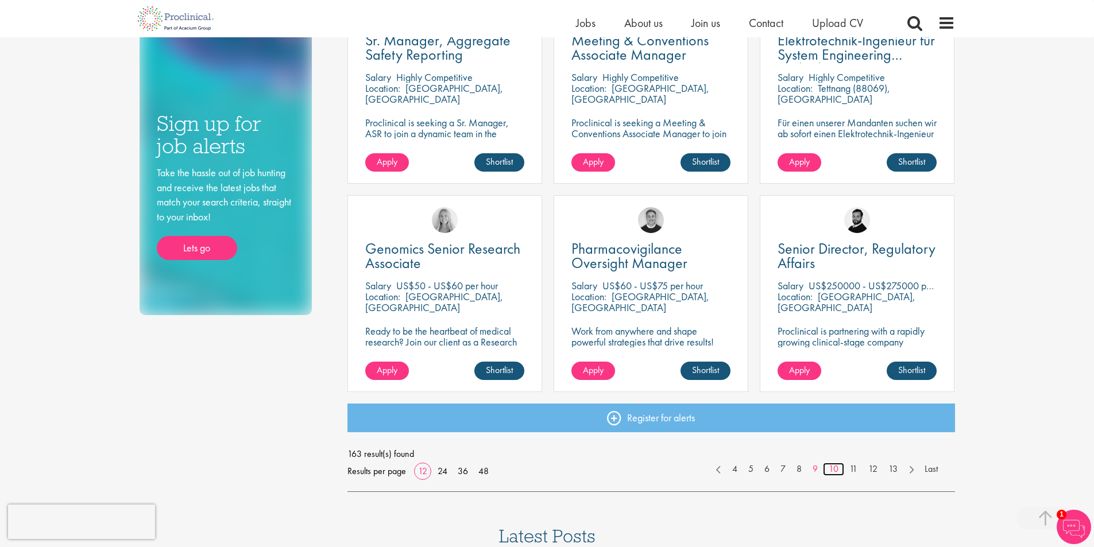
click at [832, 471] on link "10" at bounding box center [833, 469] width 21 height 13
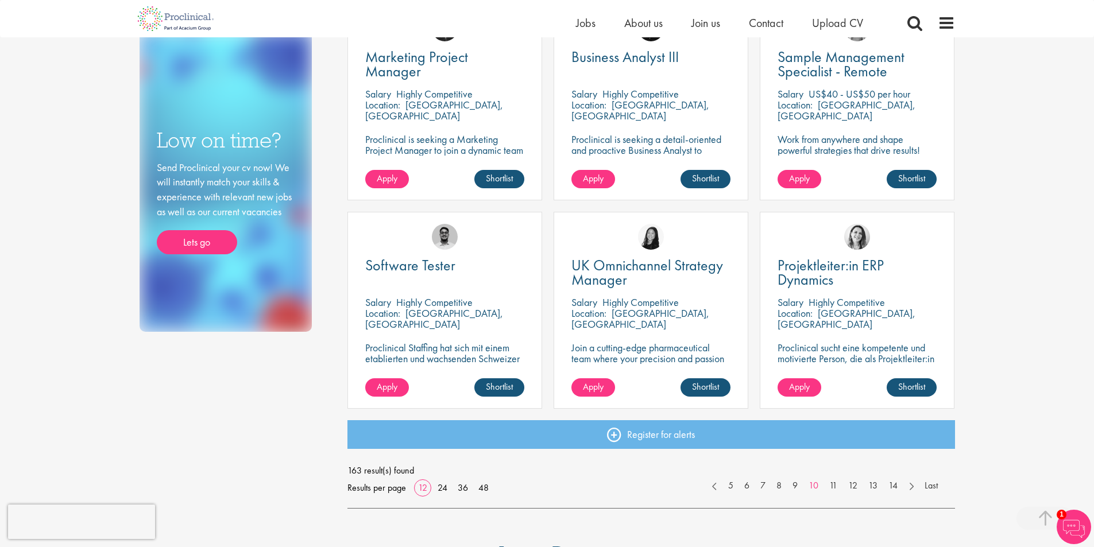
scroll to position [689, 0]
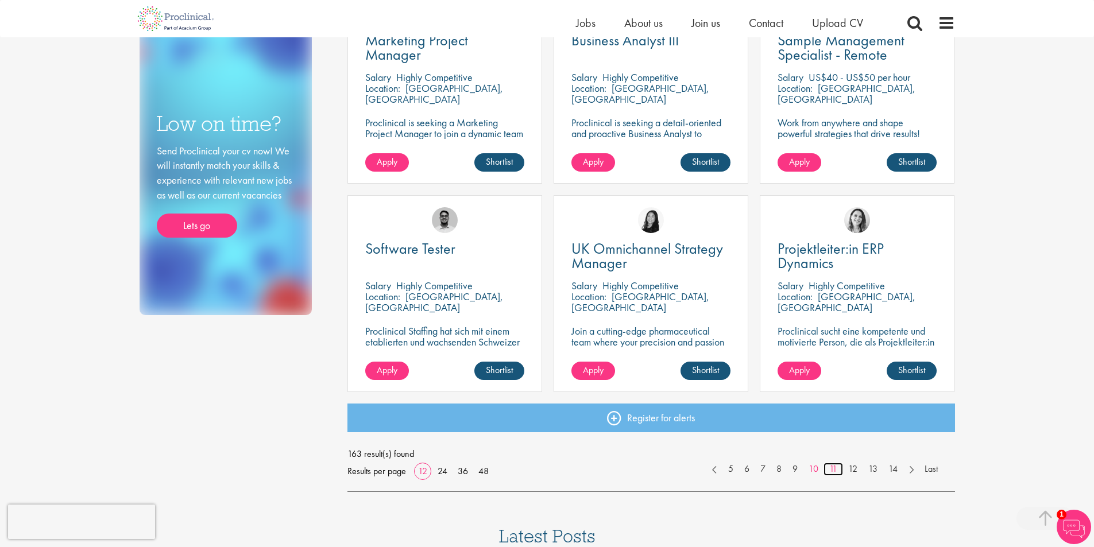
click at [835, 464] on link "11" at bounding box center [833, 469] width 20 height 13
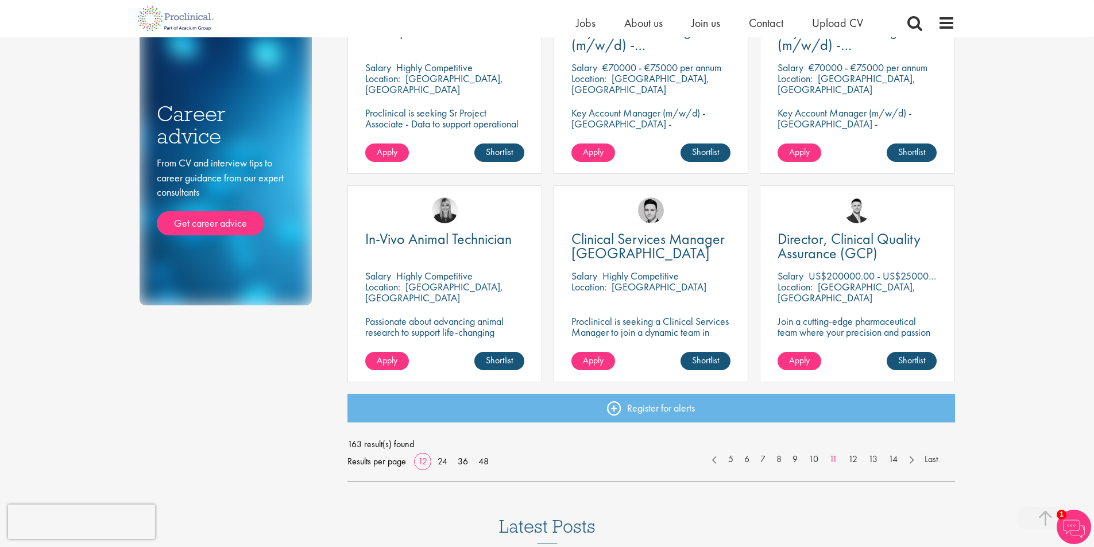
scroll to position [746, 0]
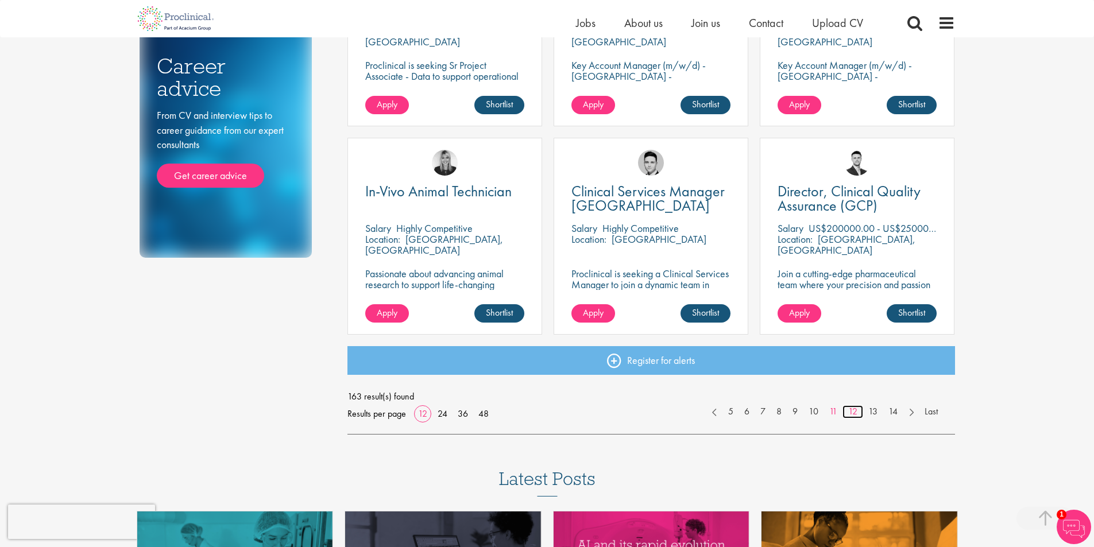
click at [855, 411] on link "12" at bounding box center [852, 411] width 21 height 13
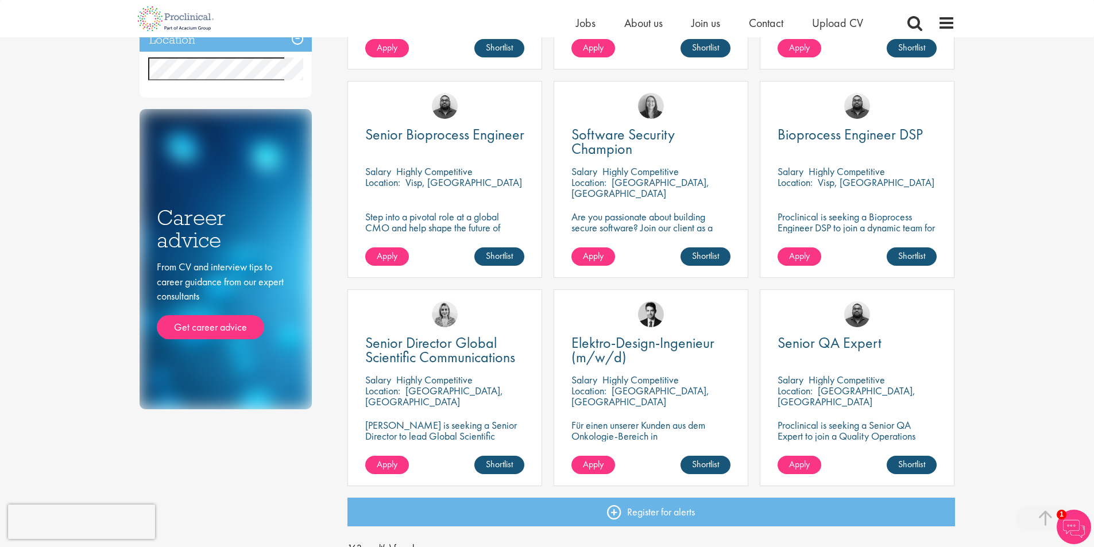
scroll to position [689, 0]
